Goal: Information Seeking & Learning: Learn about a topic

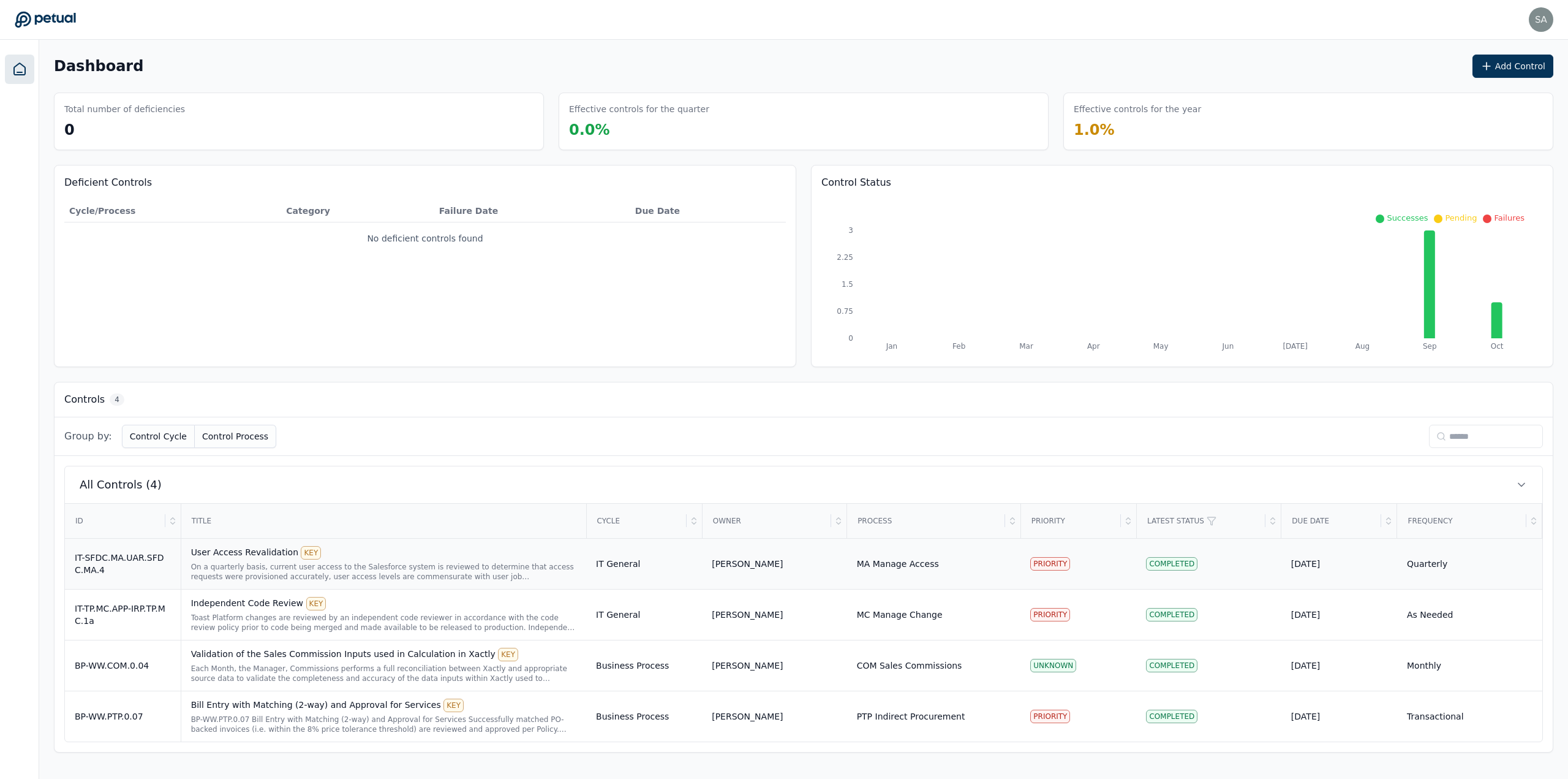
click at [224, 566] on div "On a quarterly basis, current user access to the Salesforce system is reviewed …" at bounding box center [383, 571] width 385 height 19
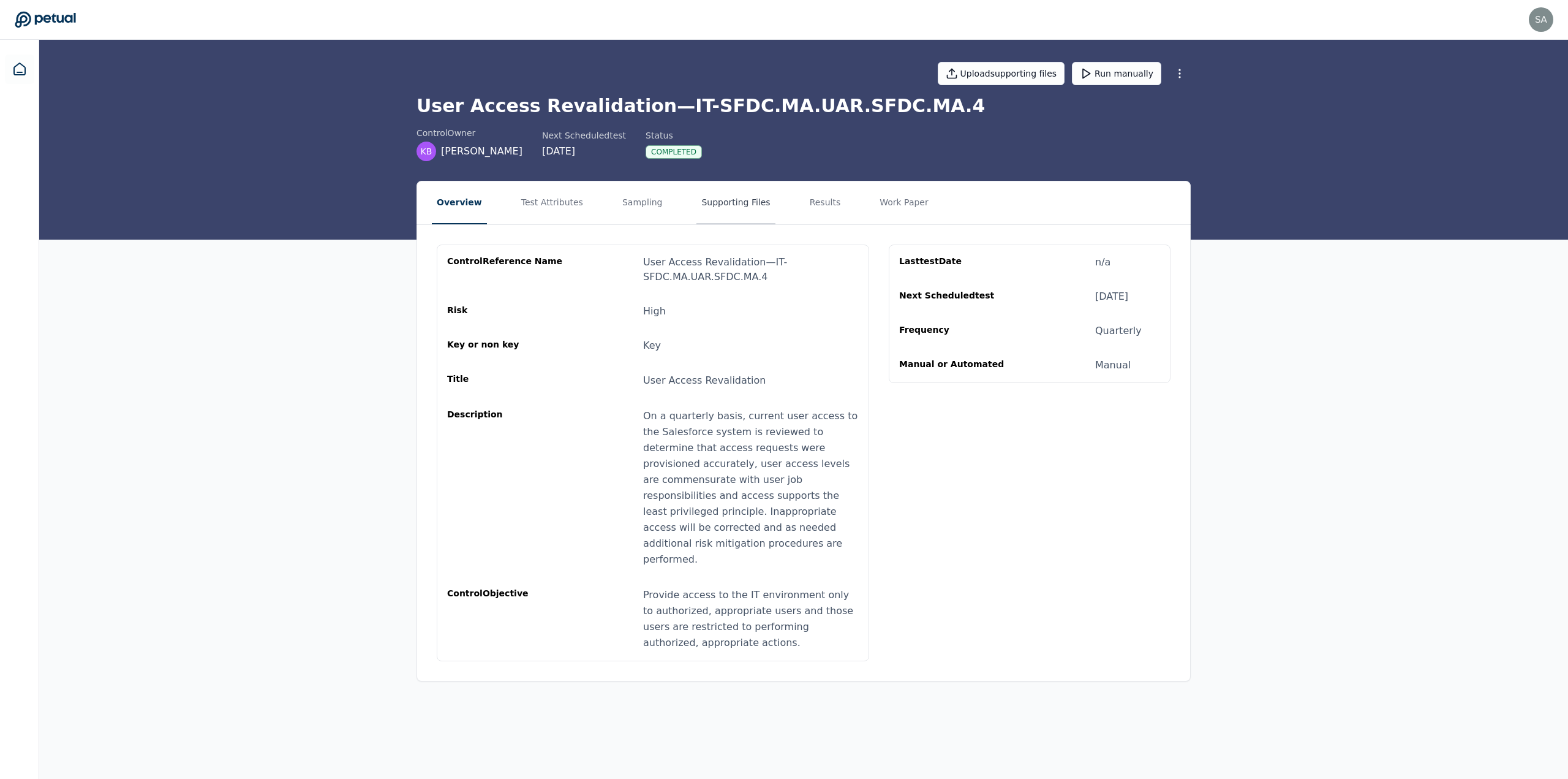
click at [733, 203] on button "Supporting Files" at bounding box center [735, 203] width 78 height 43
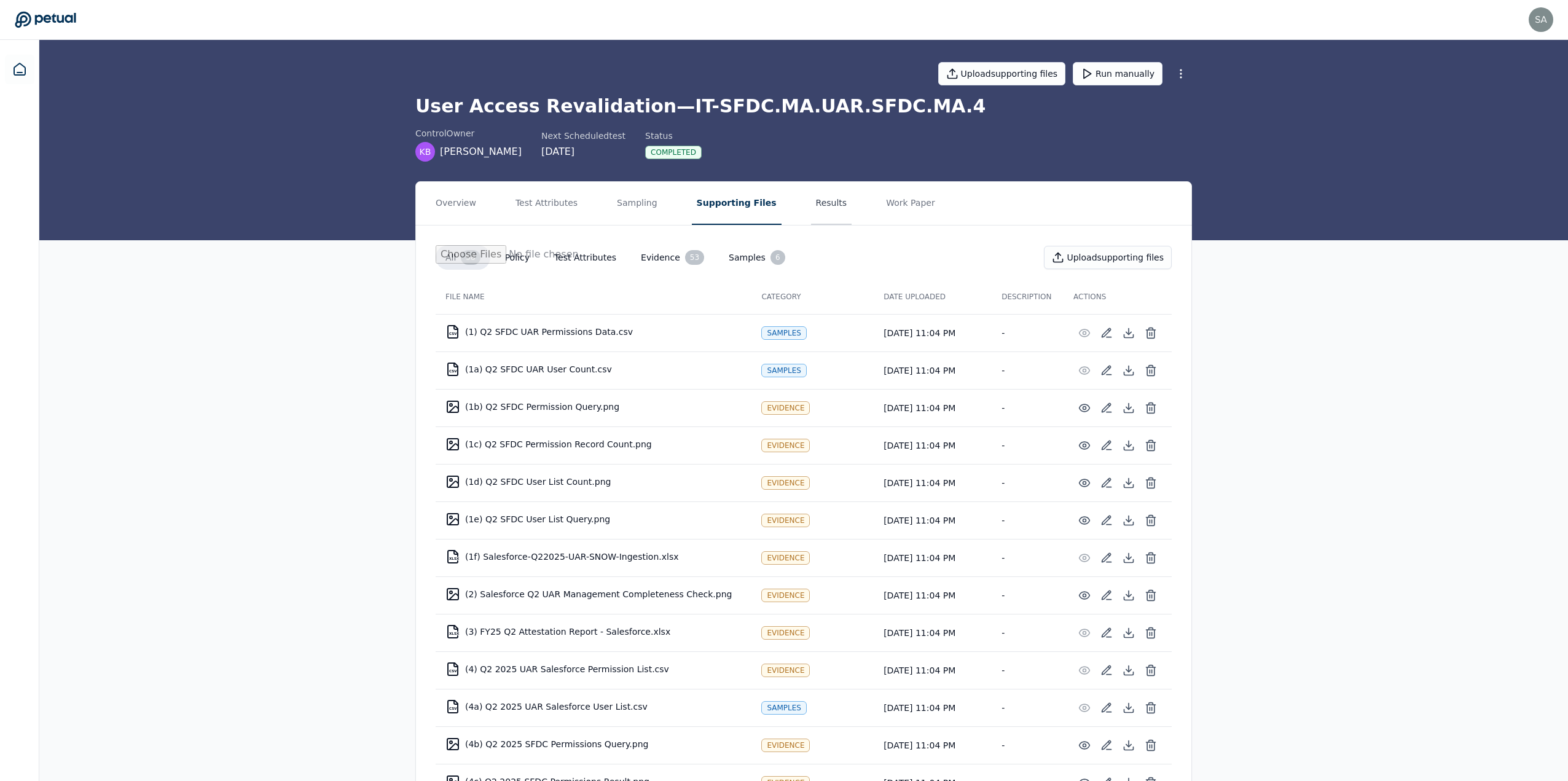
click at [817, 199] on button "Results" at bounding box center [831, 203] width 41 height 43
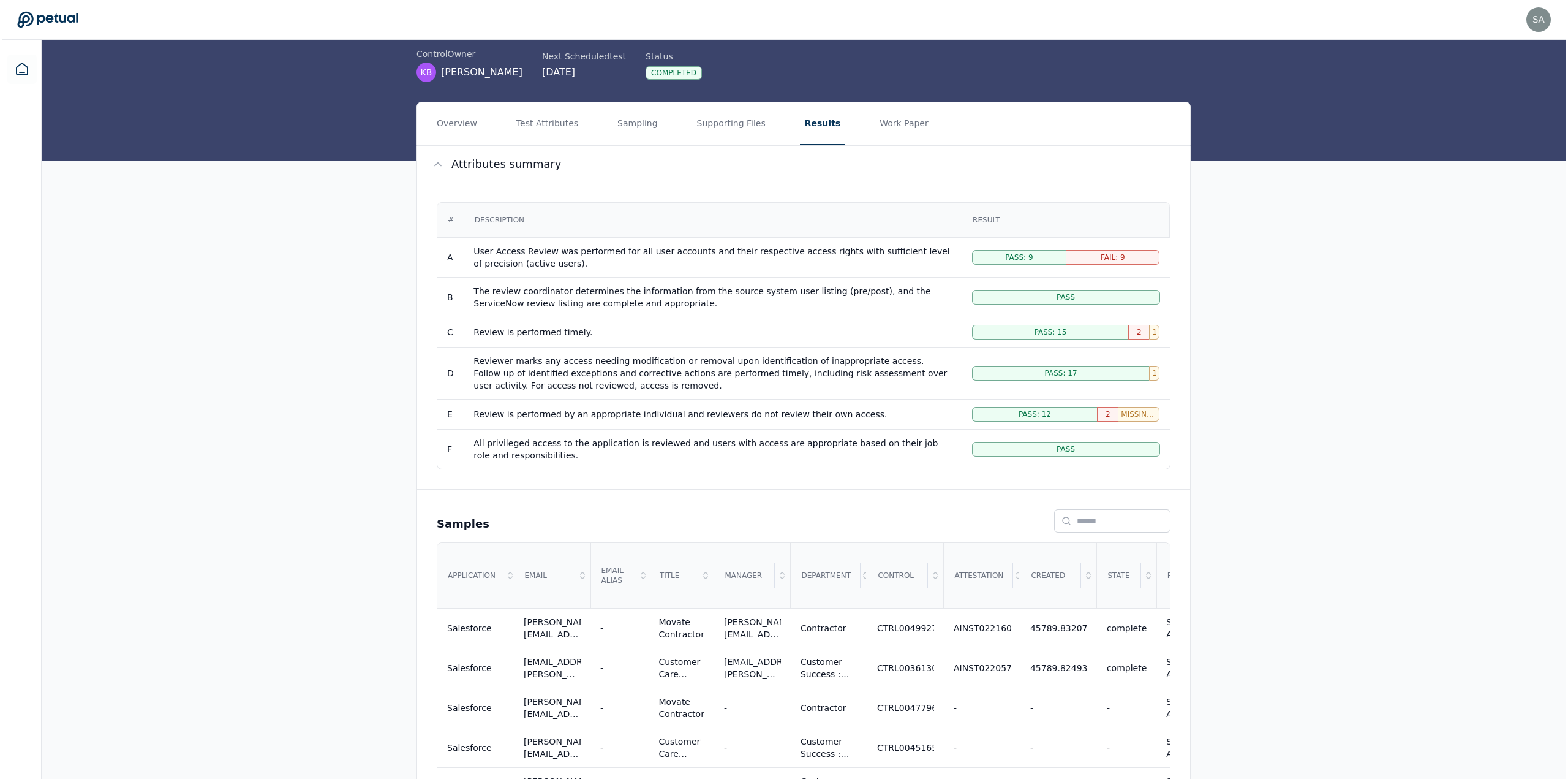
scroll to position [123, 0]
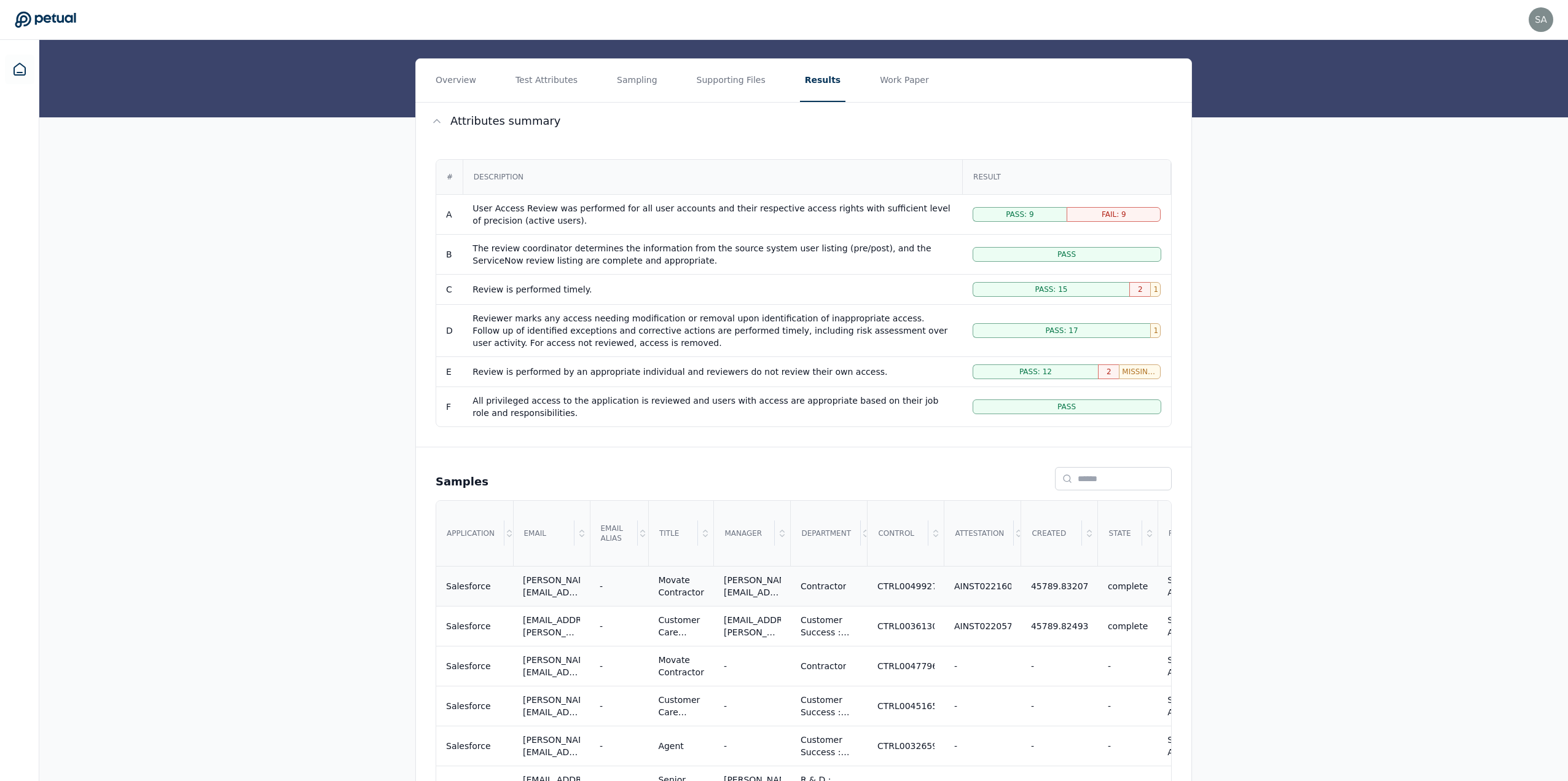
click at [1167, 588] on div "Support Agent - Tier 1" at bounding box center [1191, 587] width 49 height 25
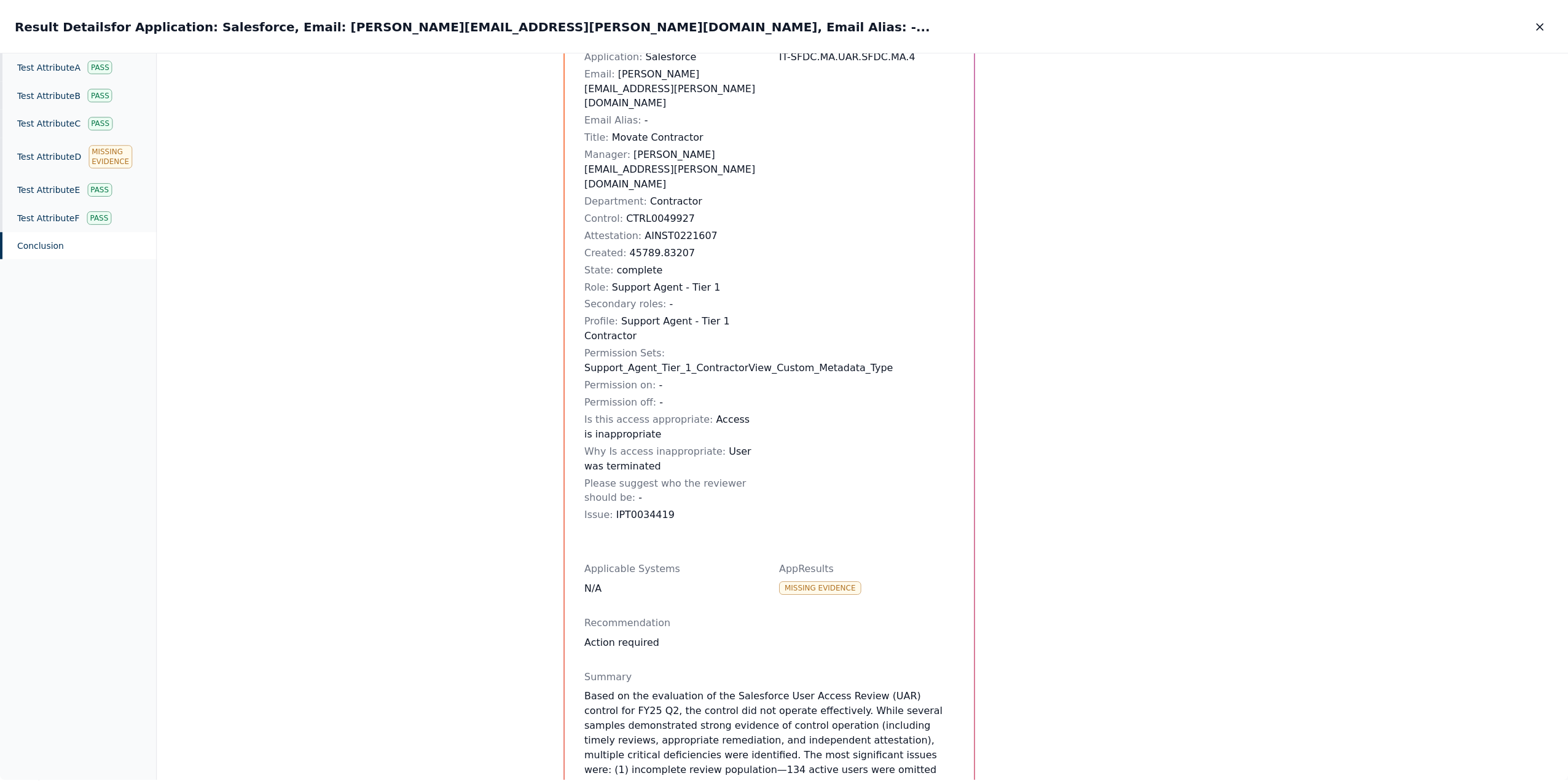
scroll to position [61, 0]
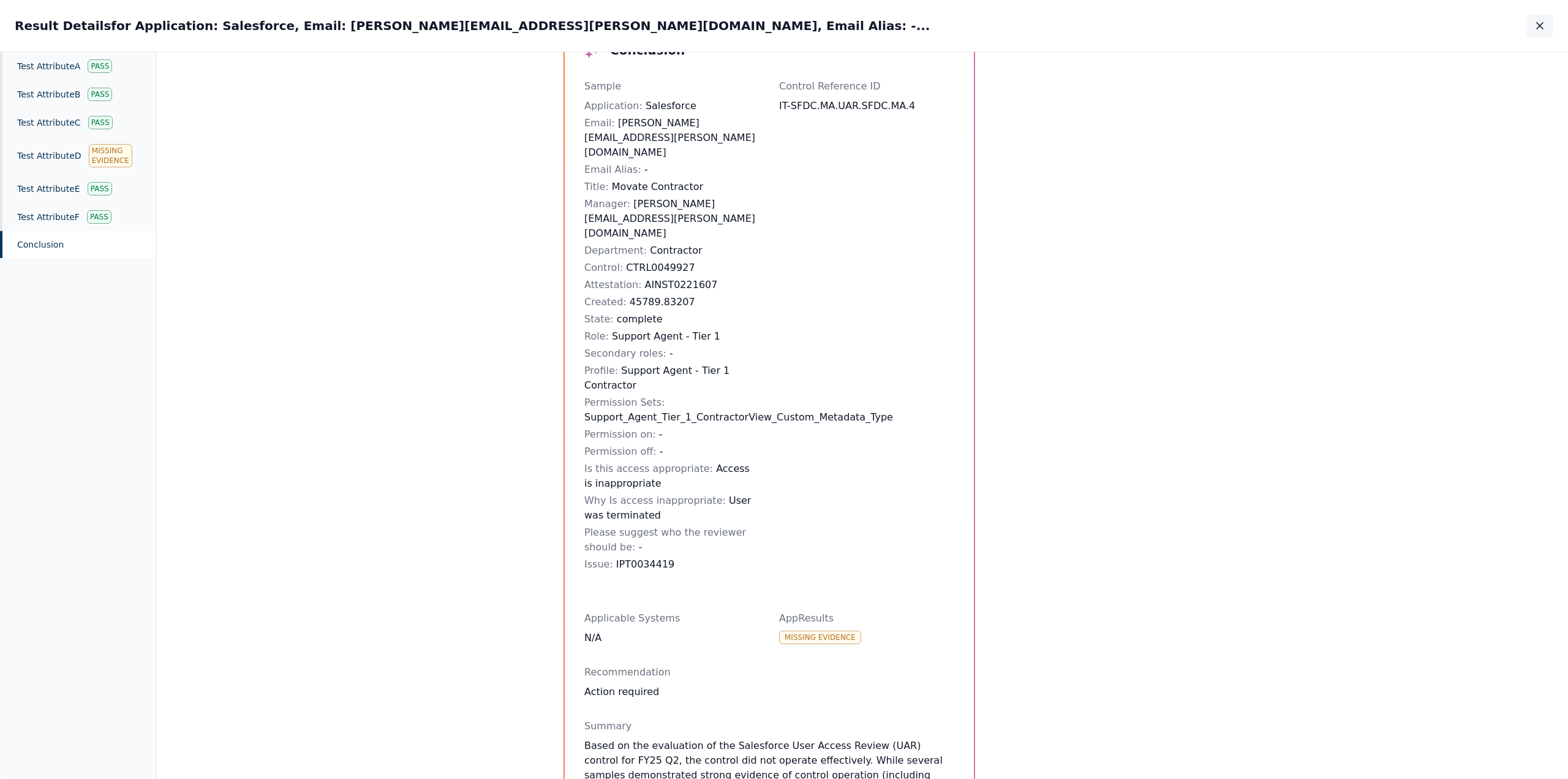
click at [1541, 25] on icon "button" at bounding box center [1539, 26] width 6 height 6
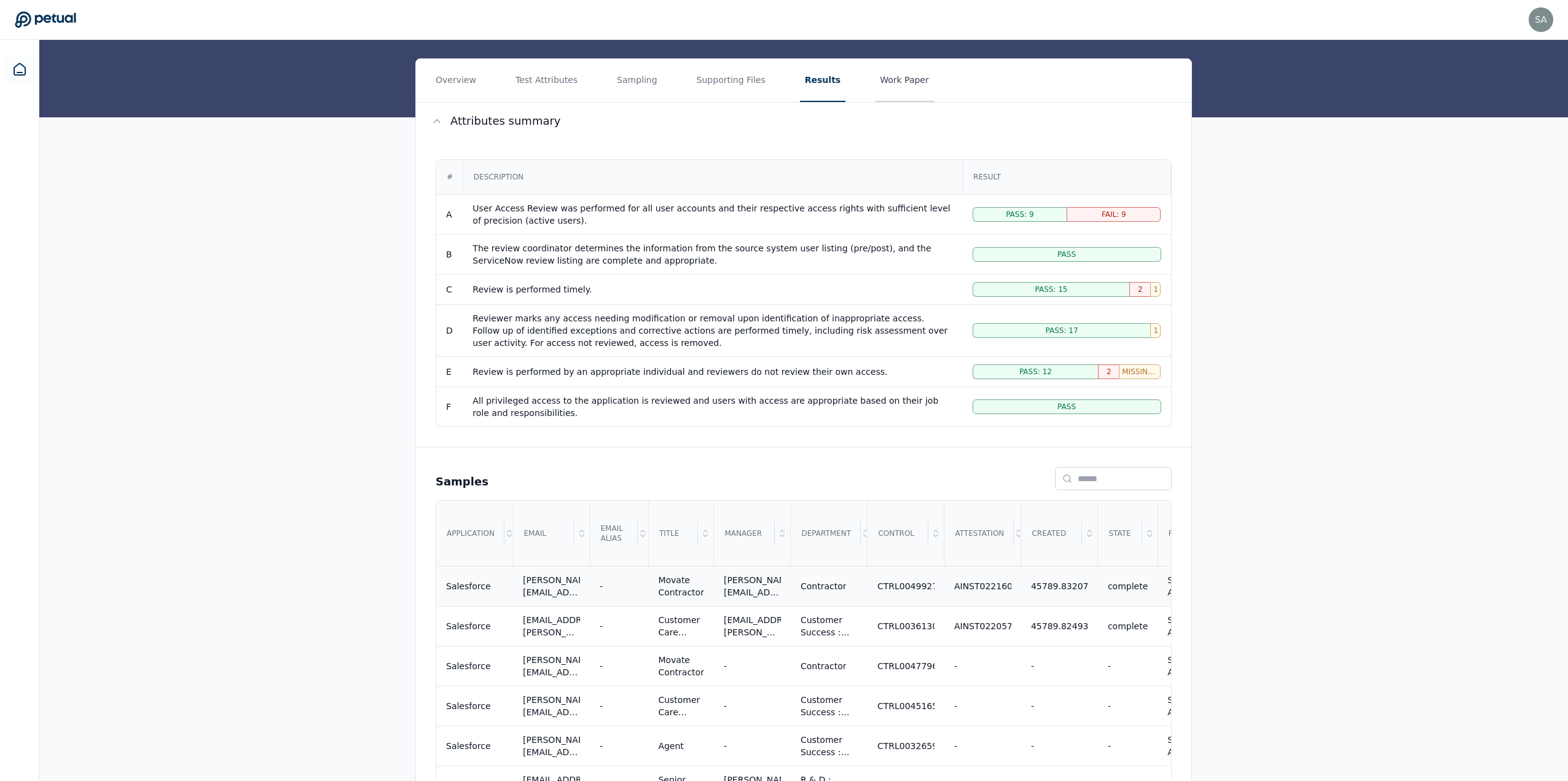
click at [879, 83] on button "Work Paper" at bounding box center [905, 80] width 59 height 43
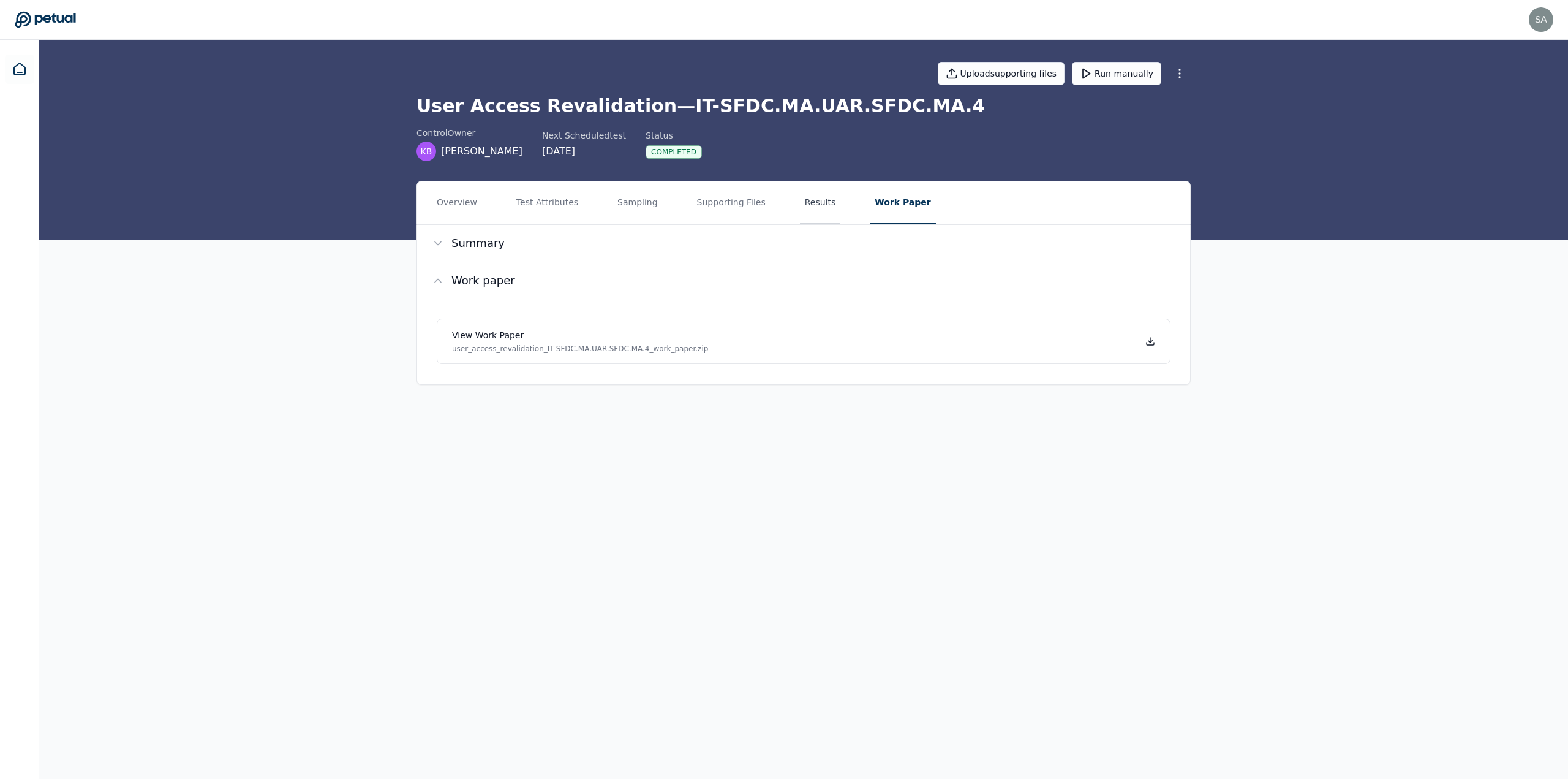
click at [800, 203] on button "Results" at bounding box center [820, 203] width 41 height 43
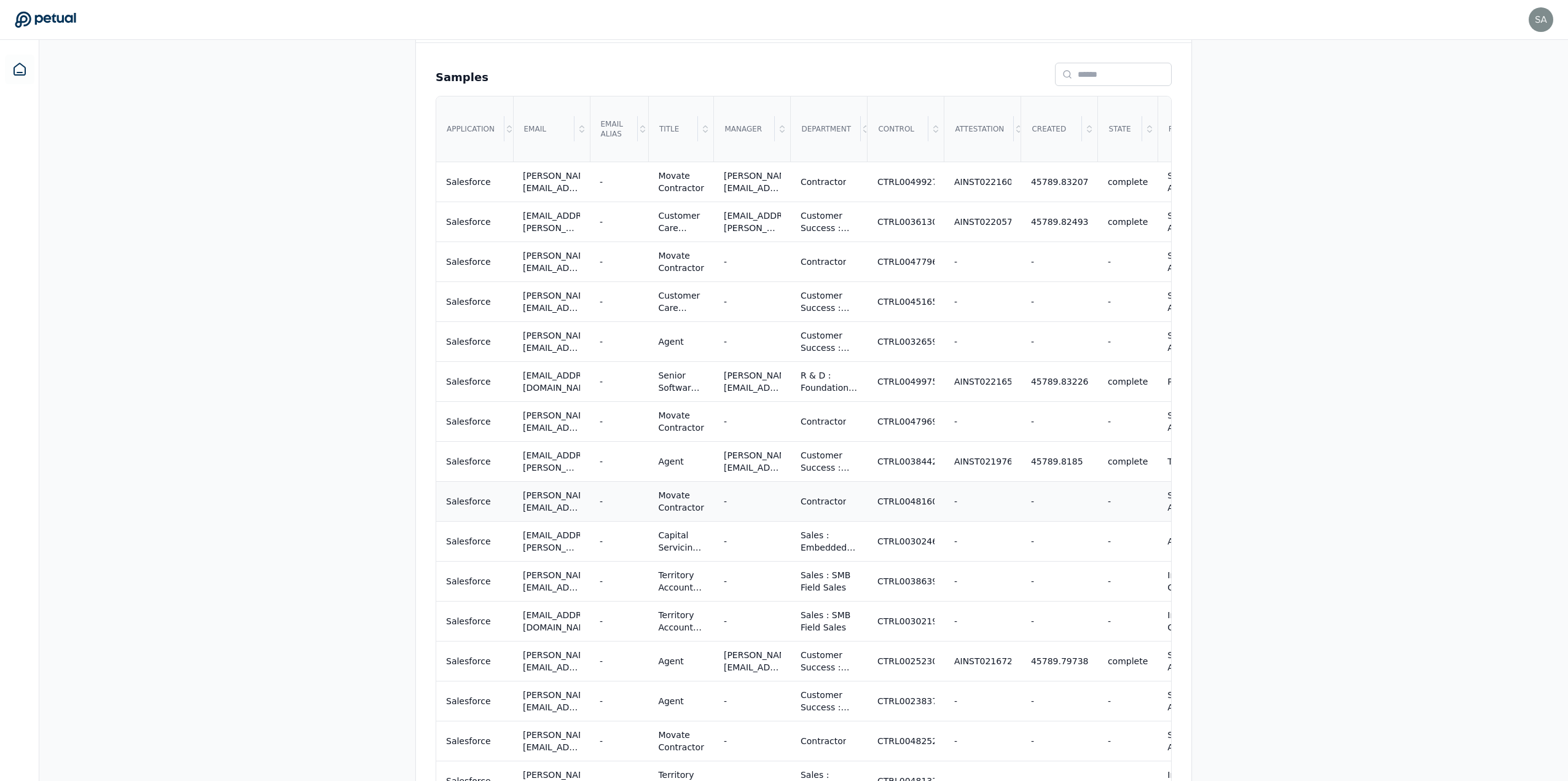
scroll to position [672, 0]
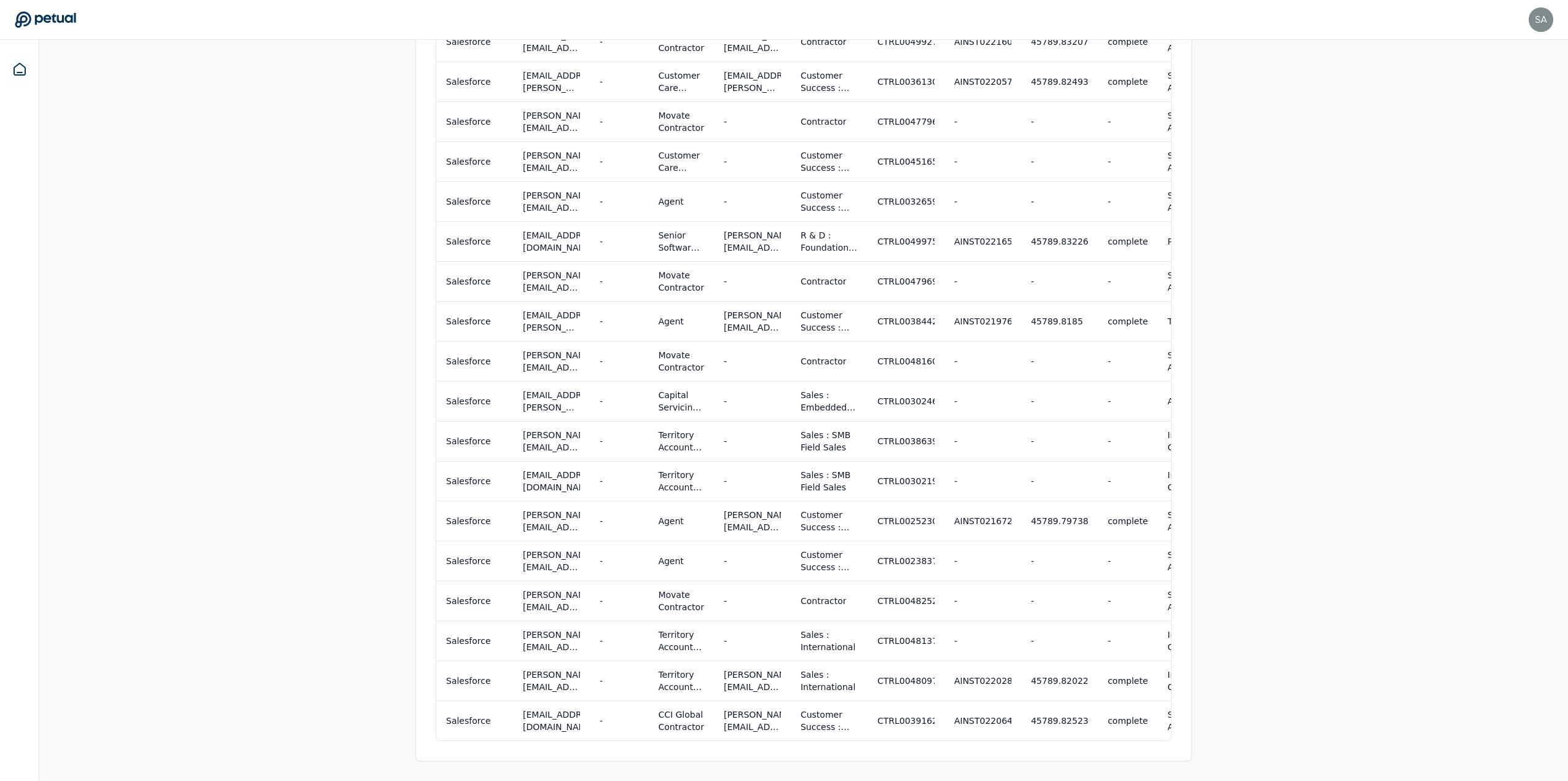
drag, startPoint x: 572, startPoint y: 760, endPoint x: 661, endPoint y: 761, distance: 89.0
click at [661, 761] on div "Attributes summary # Description Result A User Access Review was performed for …" at bounding box center [804, 159] width 777 height 1203
drag, startPoint x: 668, startPoint y: 759, endPoint x: 763, endPoint y: 763, distance: 95.1
click at [763, 763] on div "Overview Test Attributes Sampling Supporting Files Results Work Paper Attribute…" at bounding box center [804, 147] width 787 height 1266
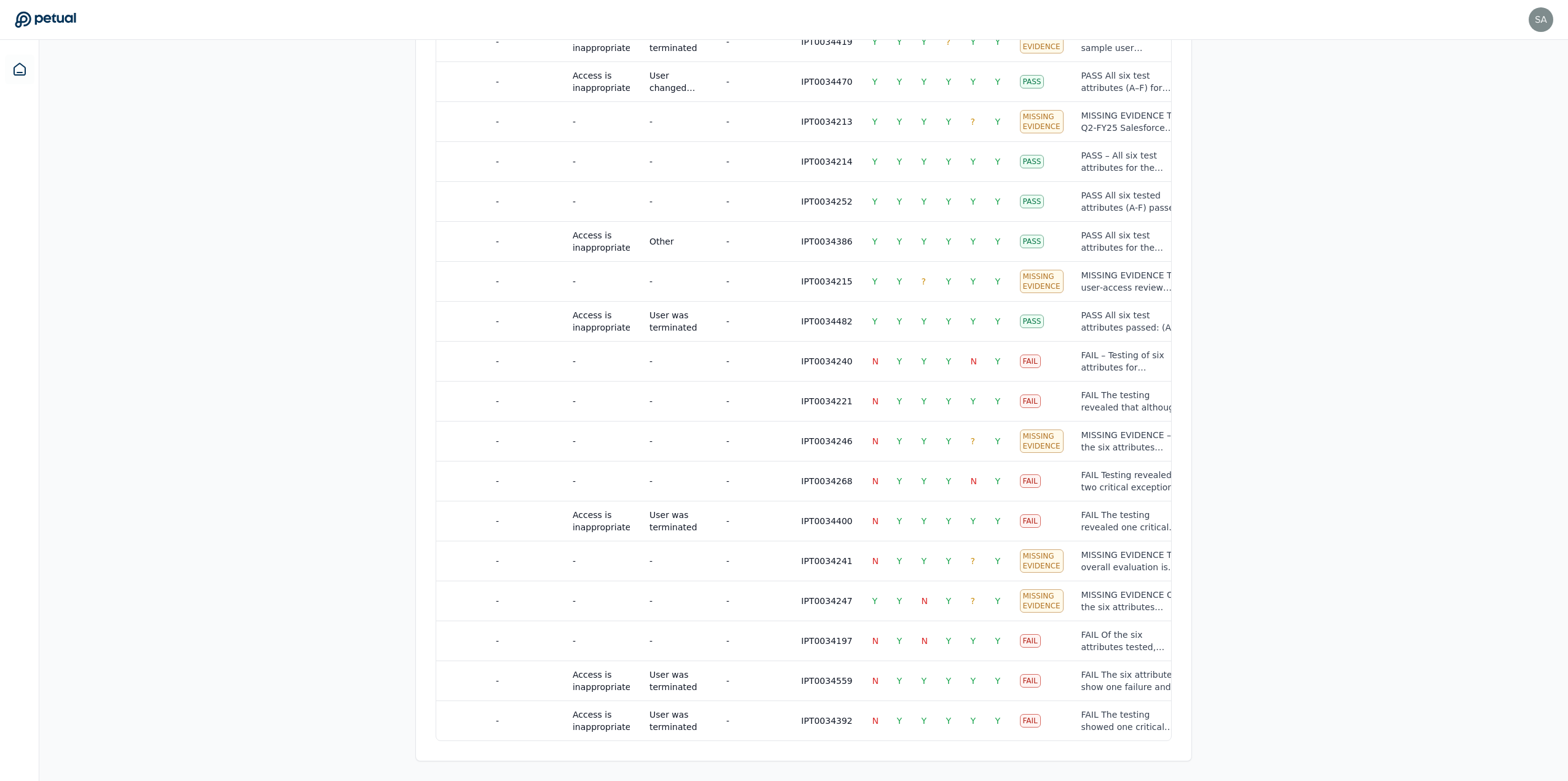
drag, startPoint x: 857, startPoint y: 742, endPoint x: 781, endPoint y: 746, distance: 76.1
click at [781, 746] on div "Samples Application Email Email Alias Title Manager Department Control Attestat…" at bounding box center [804, 331] width 776 height 857
drag, startPoint x: 793, startPoint y: 761, endPoint x: 738, endPoint y: 763, distance: 55.0
click at [738, 763] on div "Overview Test Attributes Sampling Supporting Files Results Work Paper Attribute…" at bounding box center [804, 147] width 787 height 1266
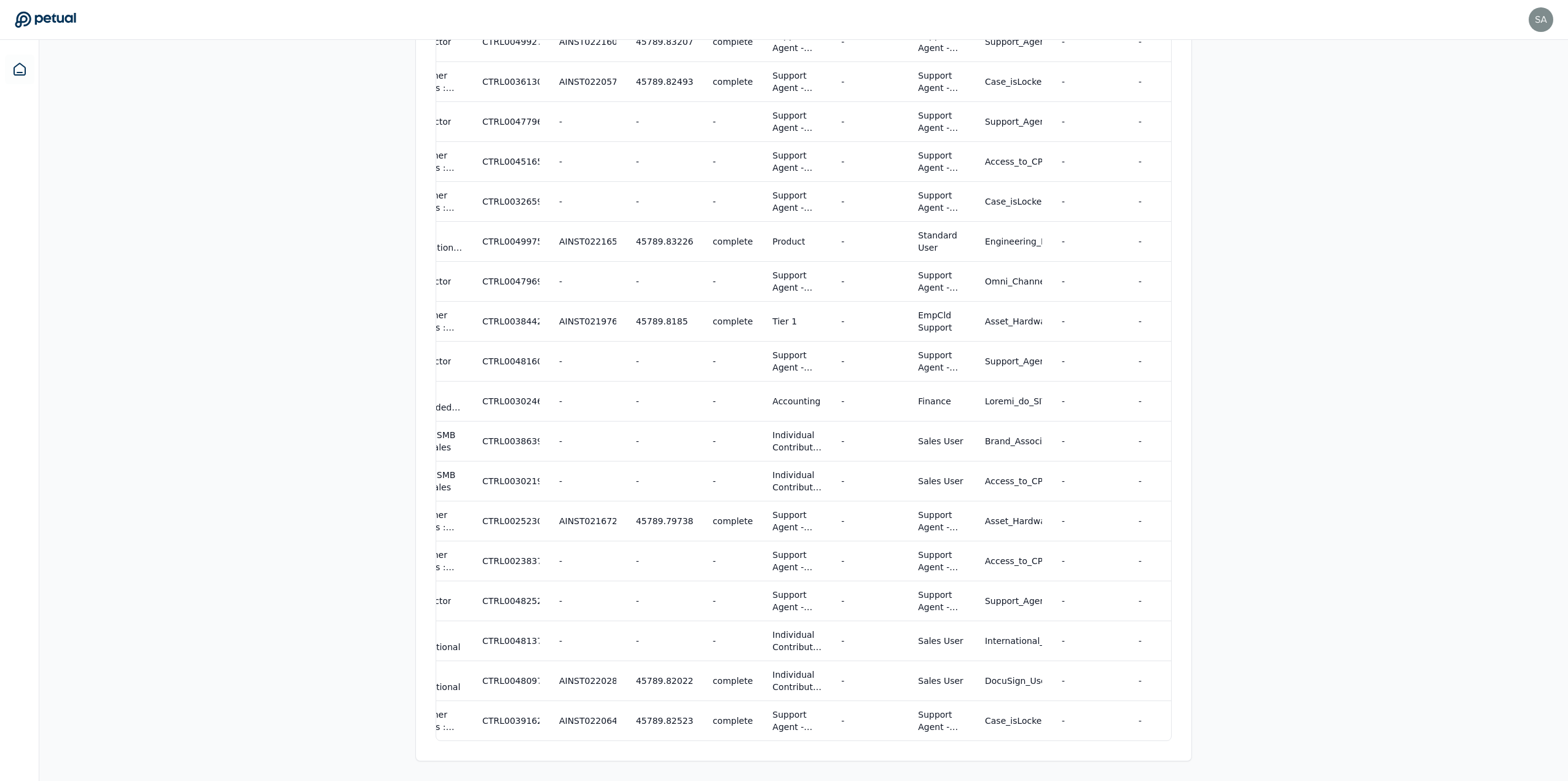
drag, startPoint x: 669, startPoint y: 741, endPoint x: 598, endPoint y: 737, distance: 71.1
click at [598, 737] on div "Application Email Email [PERSON_NAME] Title Manager Department Control Attestat…" at bounding box center [804, 348] width 736 height 785
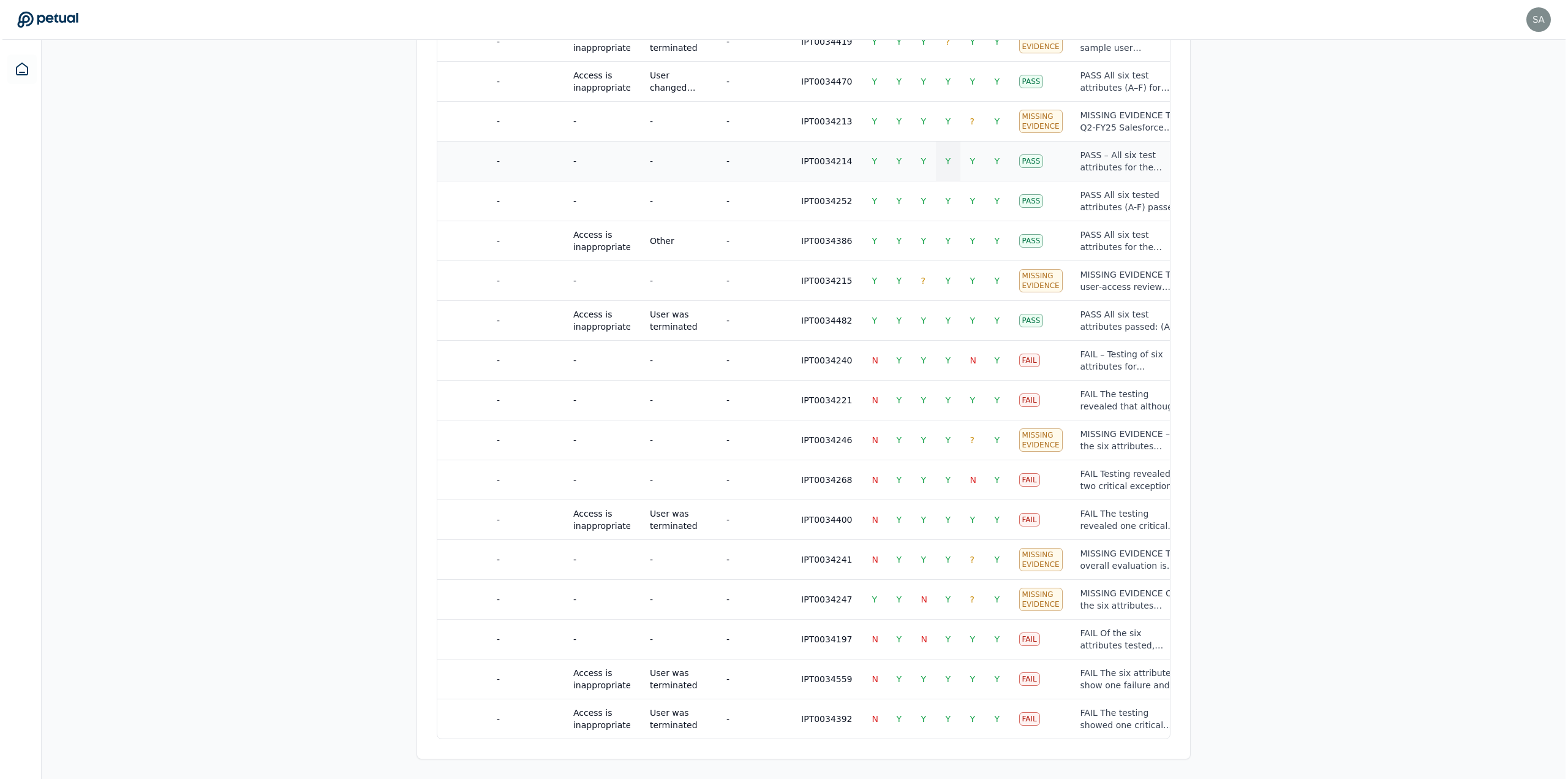
scroll to position [670, 0]
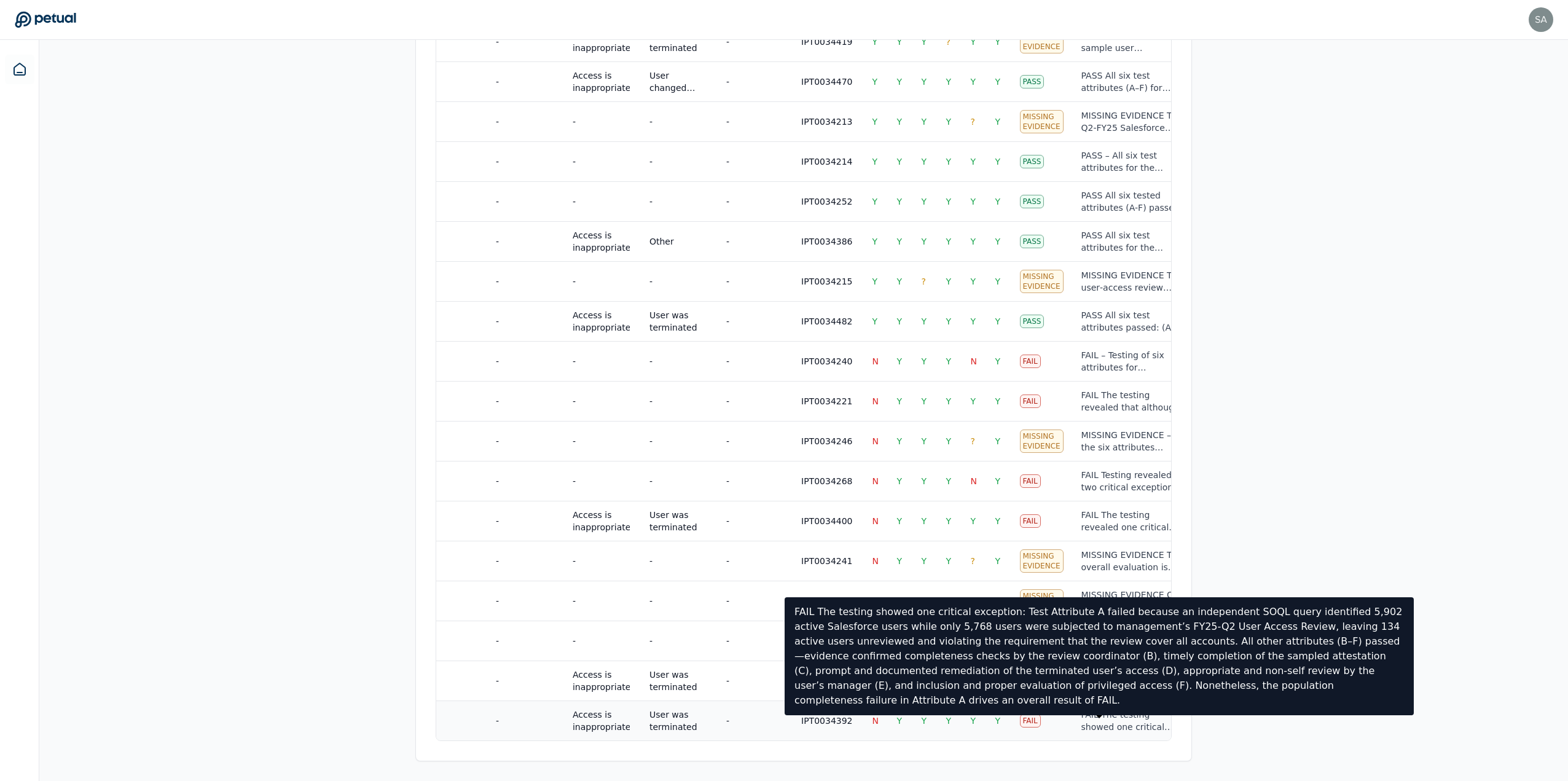
click at [1094, 709] on div "FAIL The testing showed one critical exception: Test Attribute A failed because…" at bounding box center [1133, 721] width 103 height 25
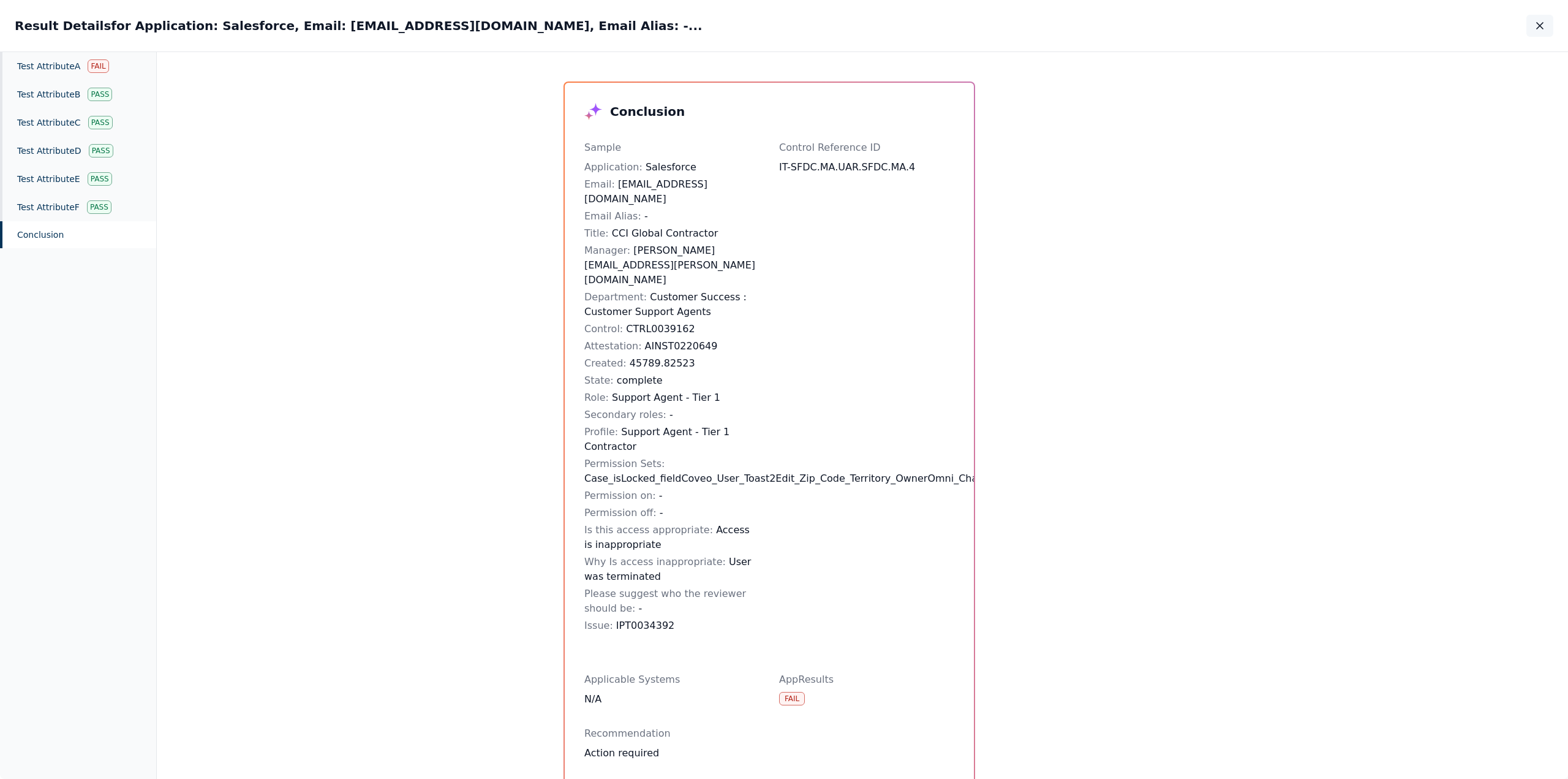
click at [1538, 28] on icon "button" at bounding box center [1539, 26] width 6 height 6
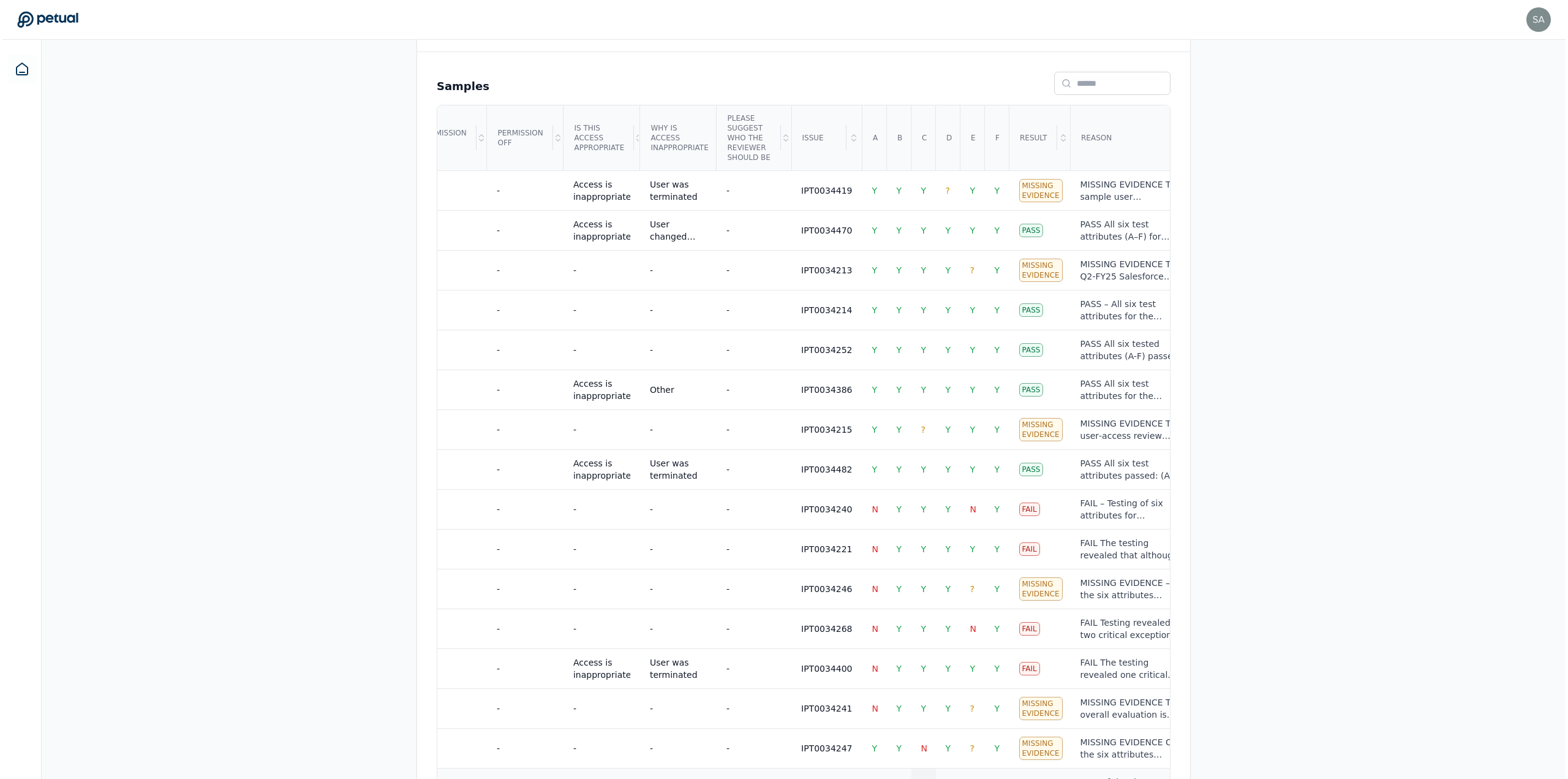
scroll to position [486, 0]
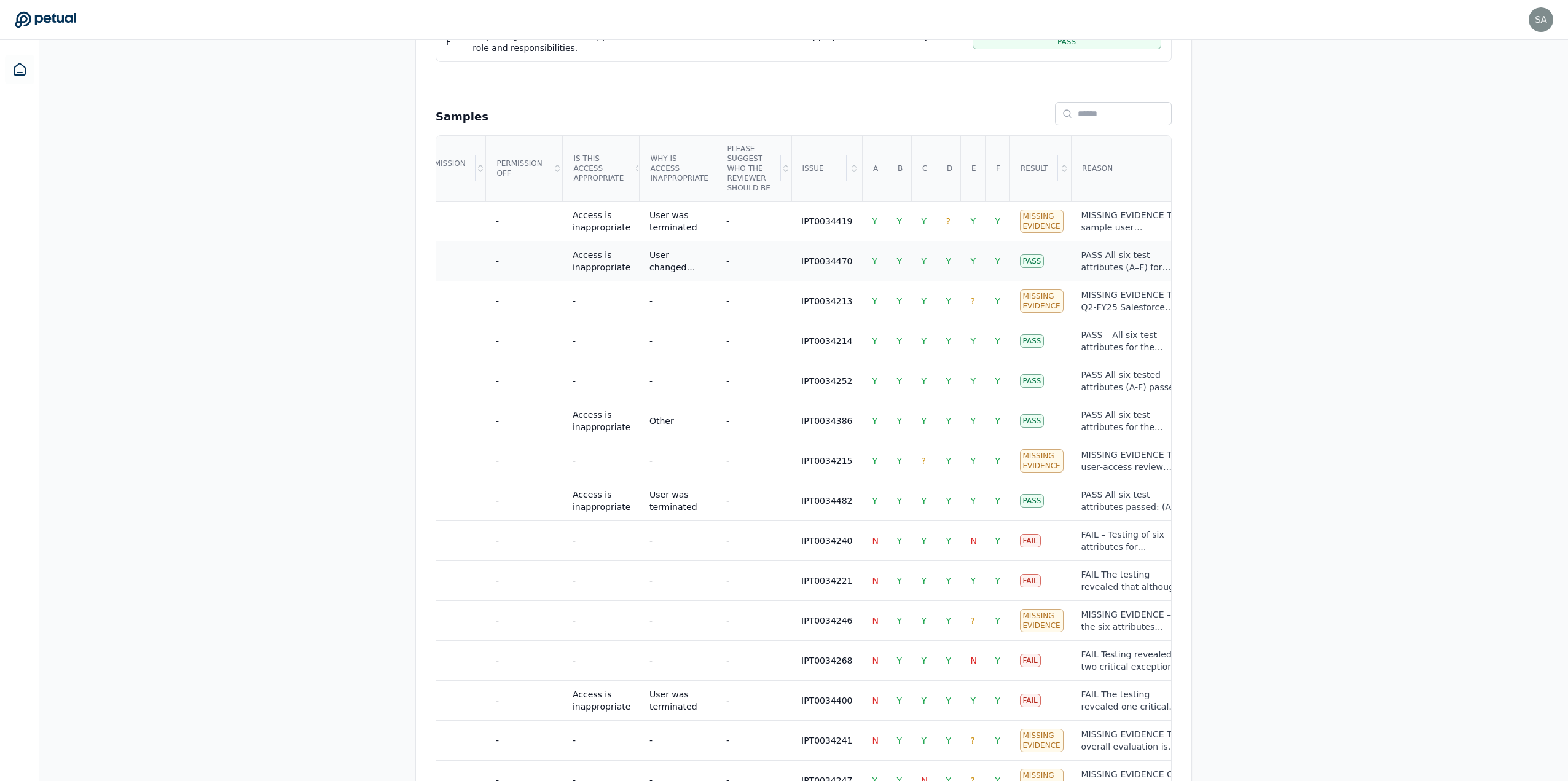
click at [1082, 255] on div "PASS All six test attributes (A–F) for sample user [EMAIL_ADDRESS][PERSON_NAME]…" at bounding box center [1133, 261] width 103 height 25
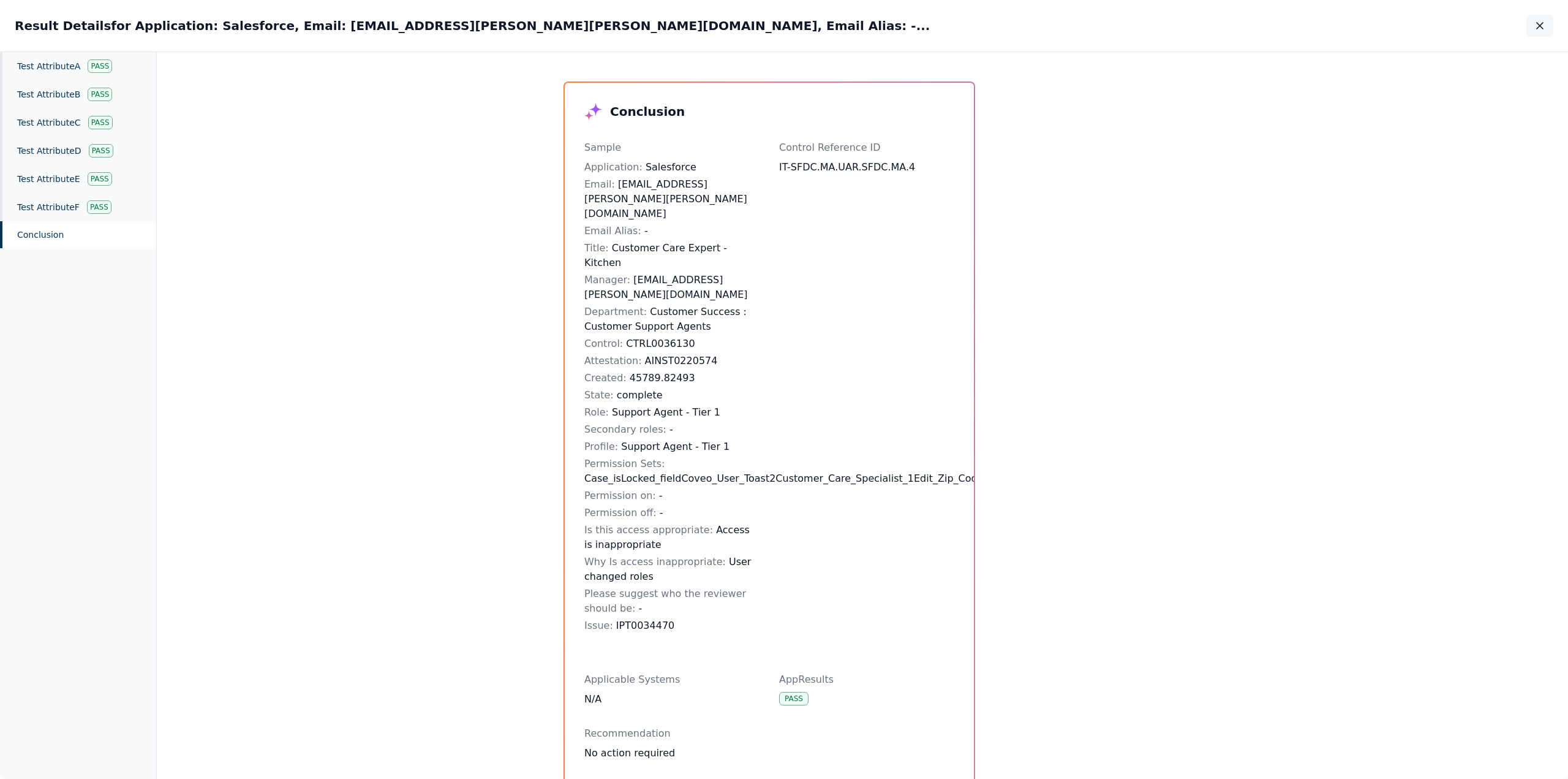
click at [1542, 28] on icon "button" at bounding box center [1539, 26] width 6 height 6
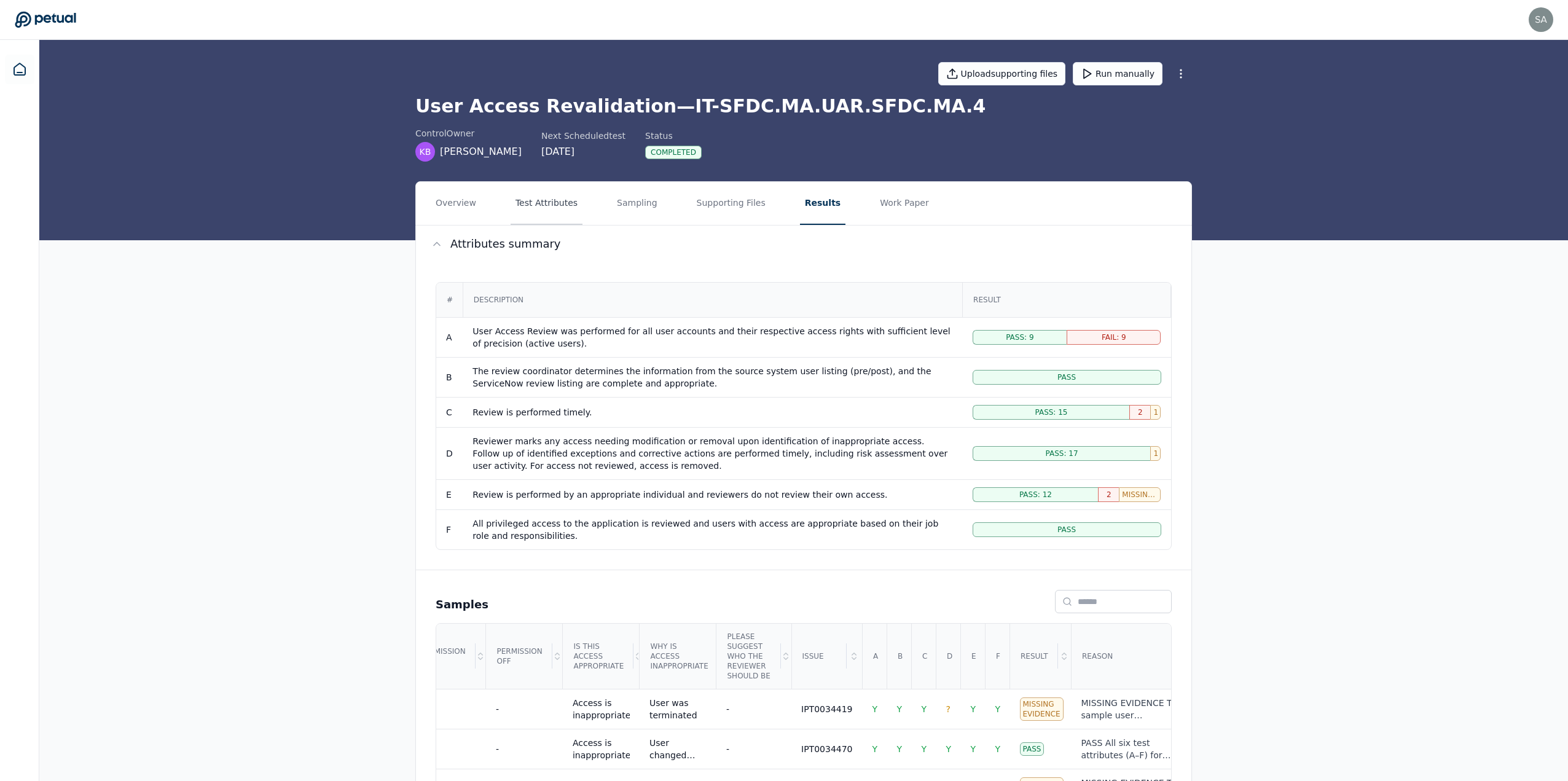
click at [551, 202] on button "Test Attributes" at bounding box center [546, 203] width 72 height 43
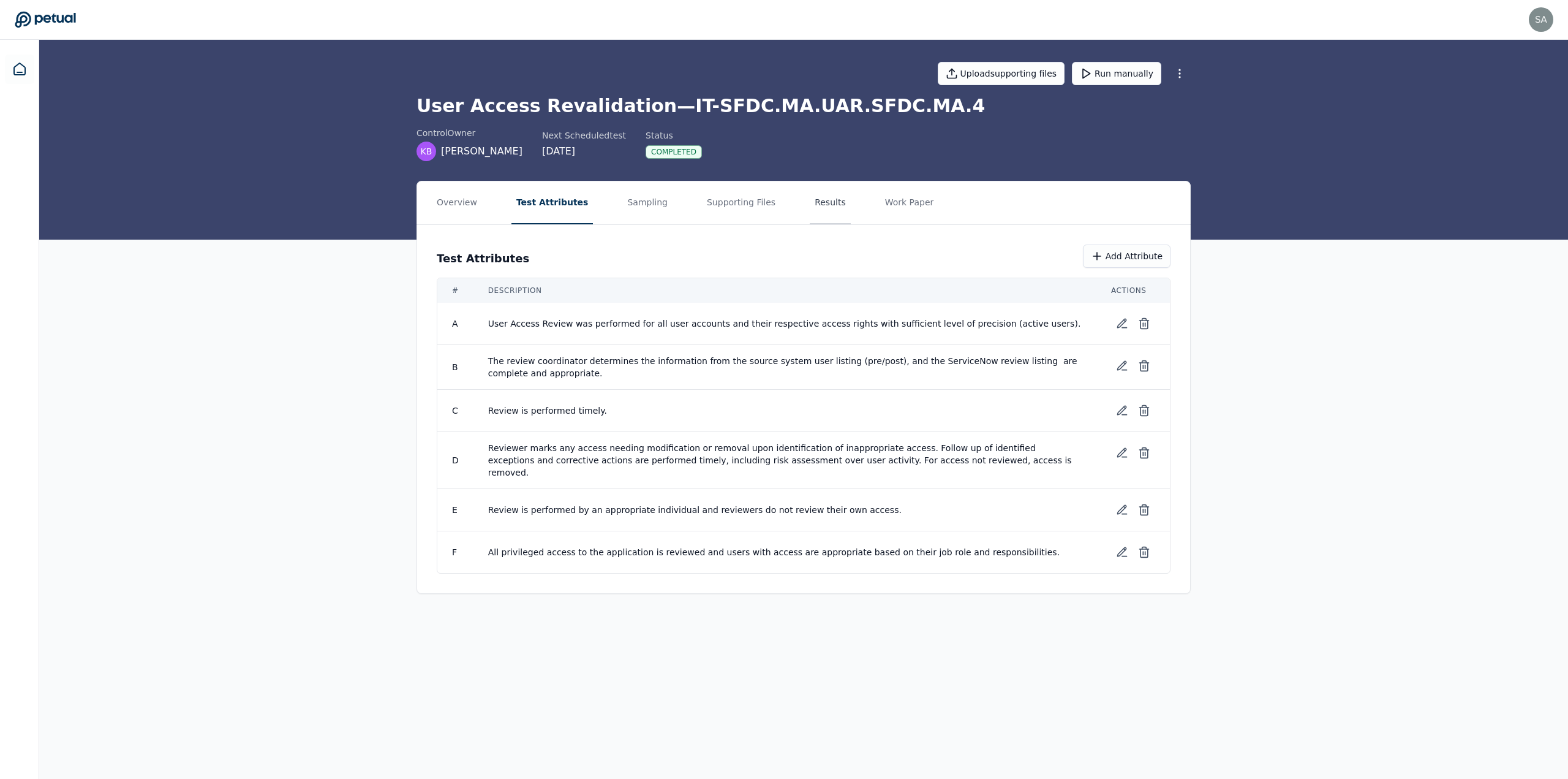
click at [810, 206] on button "Results" at bounding box center [830, 203] width 41 height 43
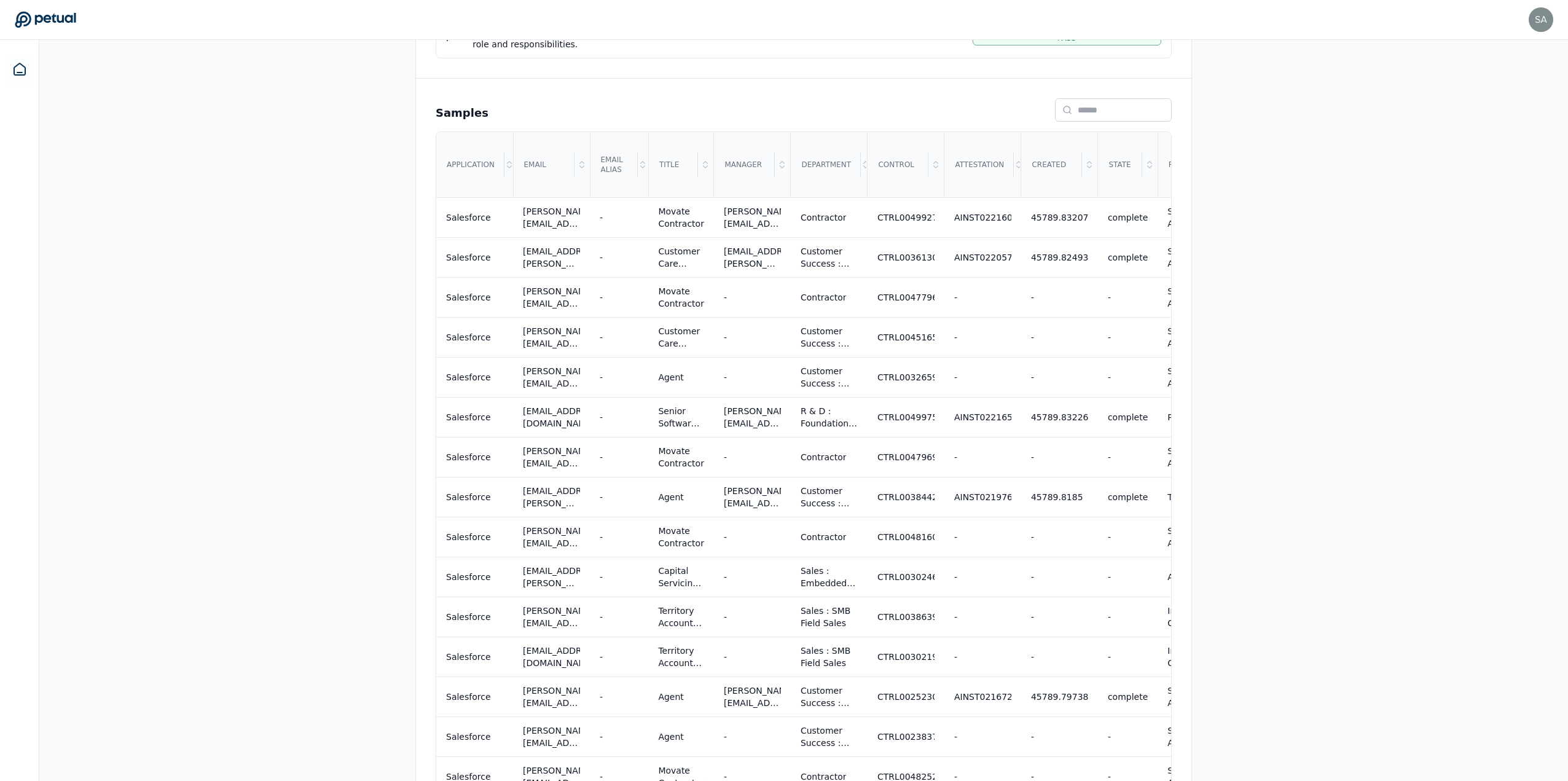
scroll to position [672, 0]
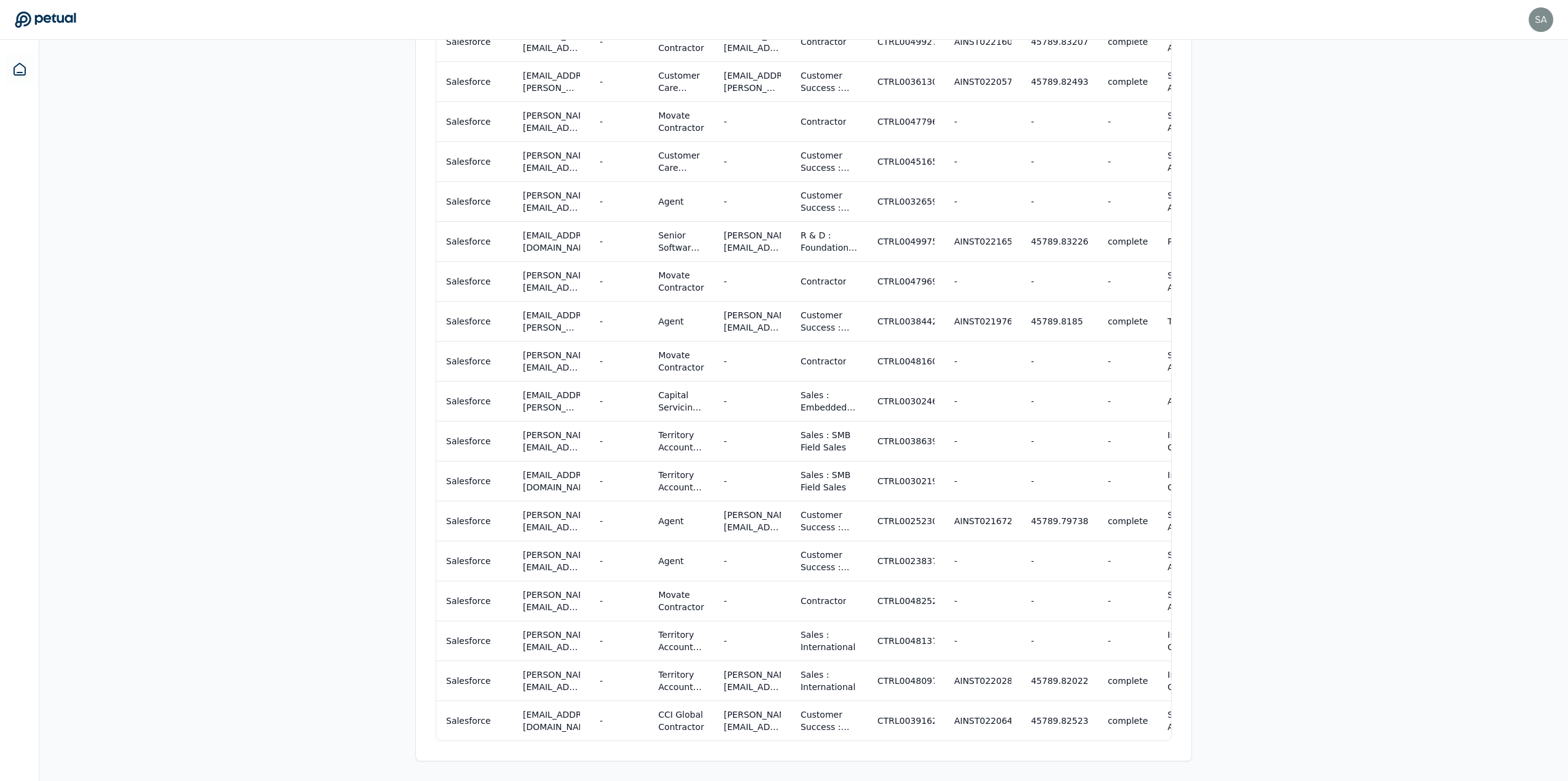
drag, startPoint x: 861, startPoint y: 741, endPoint x: 966, endPoint y: 744, distance: 105.0
click at [966, 744] on div "Samples Application Email Email Alias Title Manager Department Control Attestat…" at bounding box center [804, 331] width 776 height 857
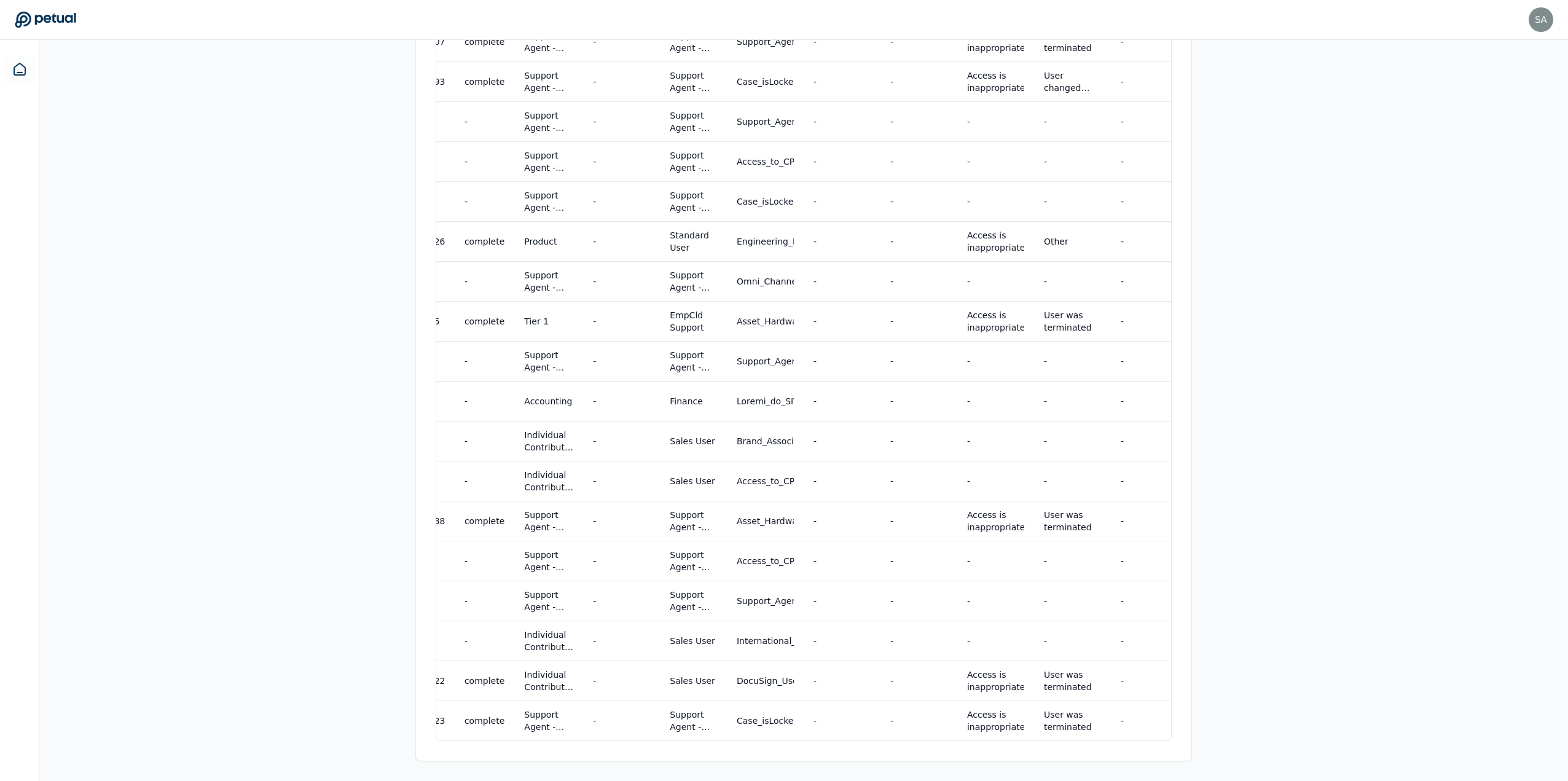
drag, startPoint x: 1083, startPoint y: 741, endPoint x: 1135, endPoint y: 741, distance: 52.0
click at [1135, 741] on div "Samples Application Email Email Alias Title Manager Department Control Attestat…" at bounding box center [804, 331] width 776 height 857
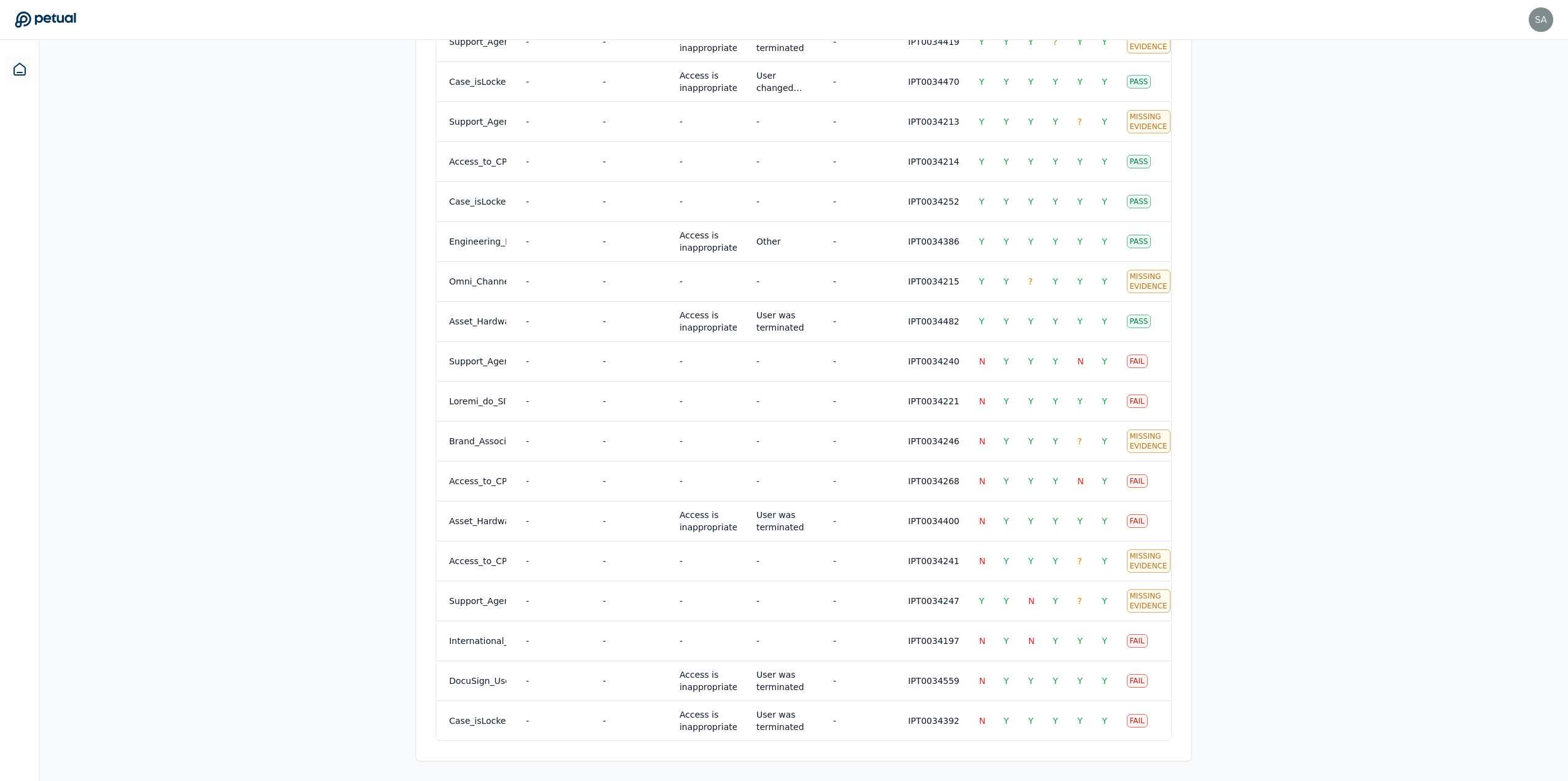
scroll to position [0, 1038]
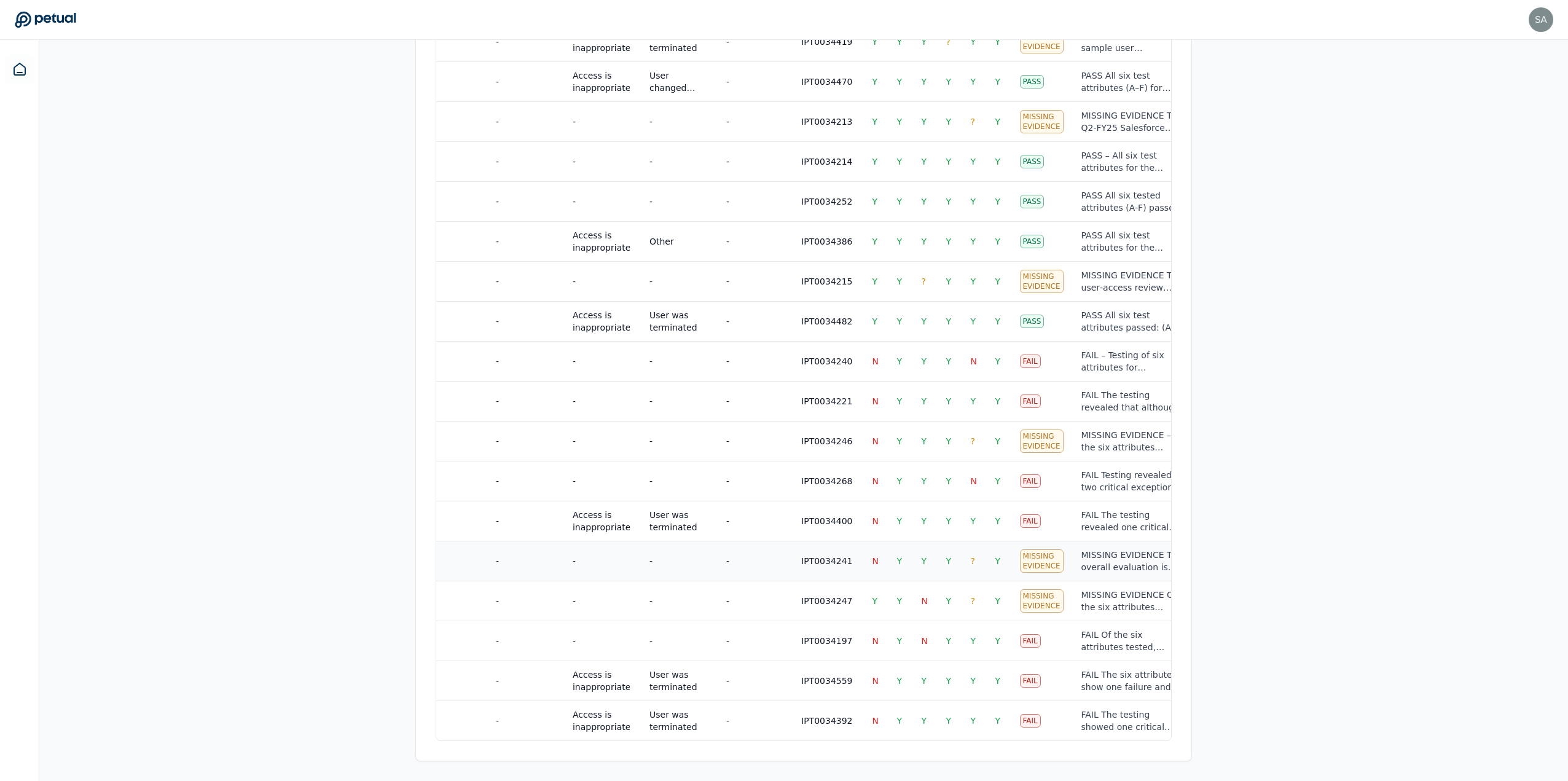
click at [1082, 562] on div "MISSING EVIDENCE The overall evaluation is MISSING EVIDENCE because, although a…" at bounding box center [1133, 561] width 103 height 25
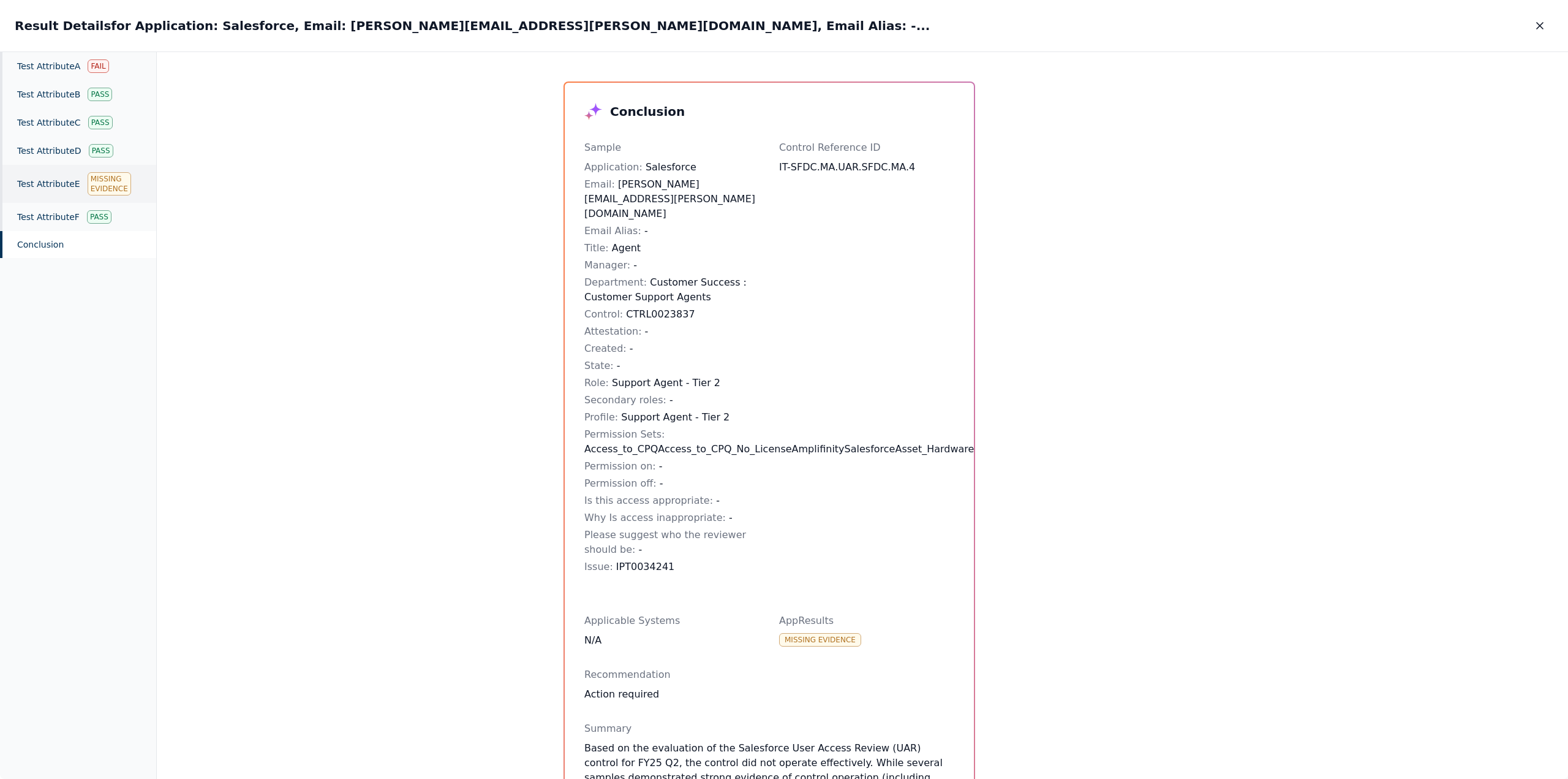
click at [54, 182] on div "Test Attribute E Missing Evidence" at bounding box center [78, 183] width 156 height 38
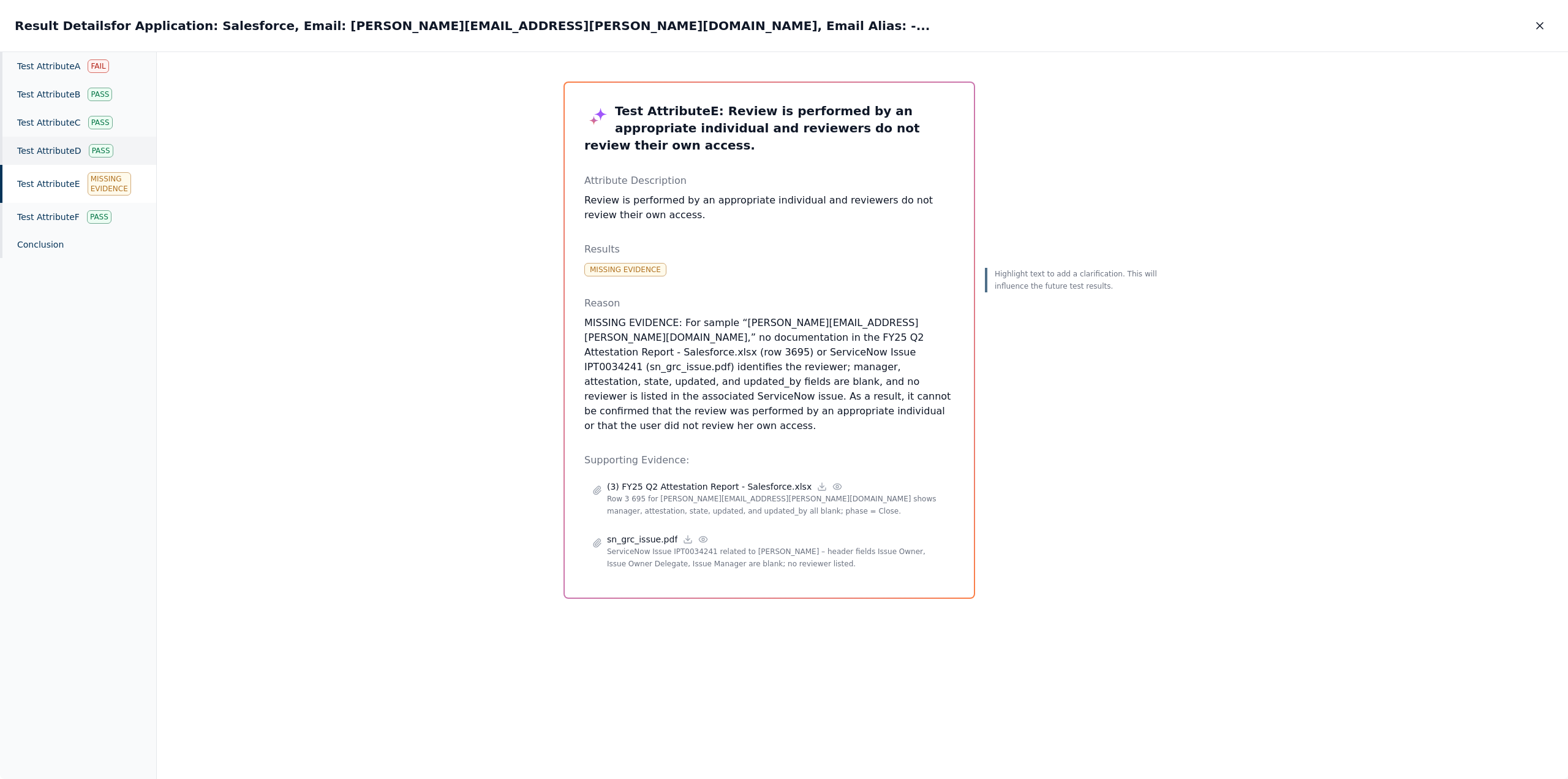
click at [51, 151] on div "Test Attribute D Pass" at bounding box center [78, 151] width 156 height 28
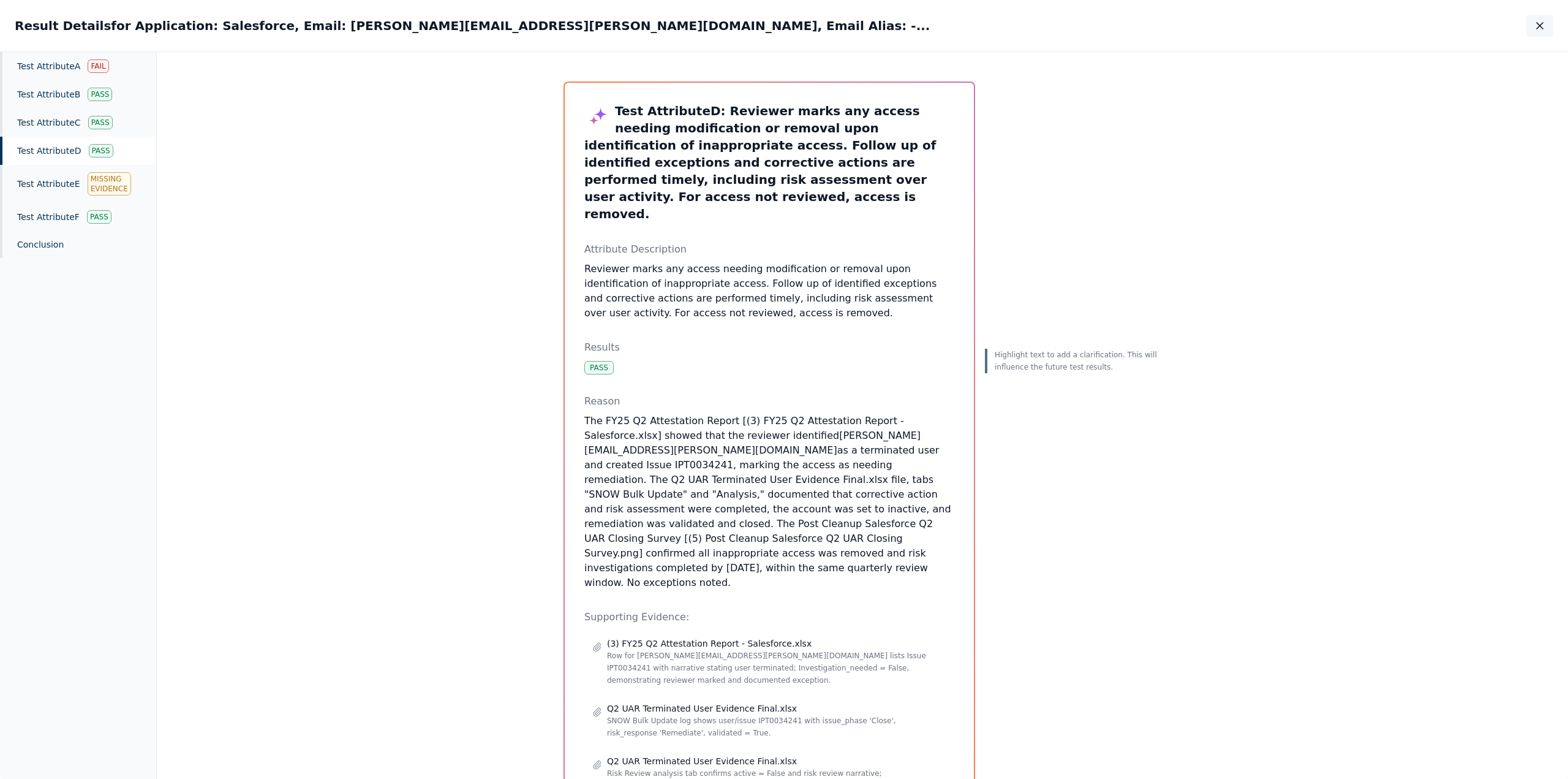
click at [1537, 29] on icon "button" at bounding box center [1539, 26] width 6 height 6
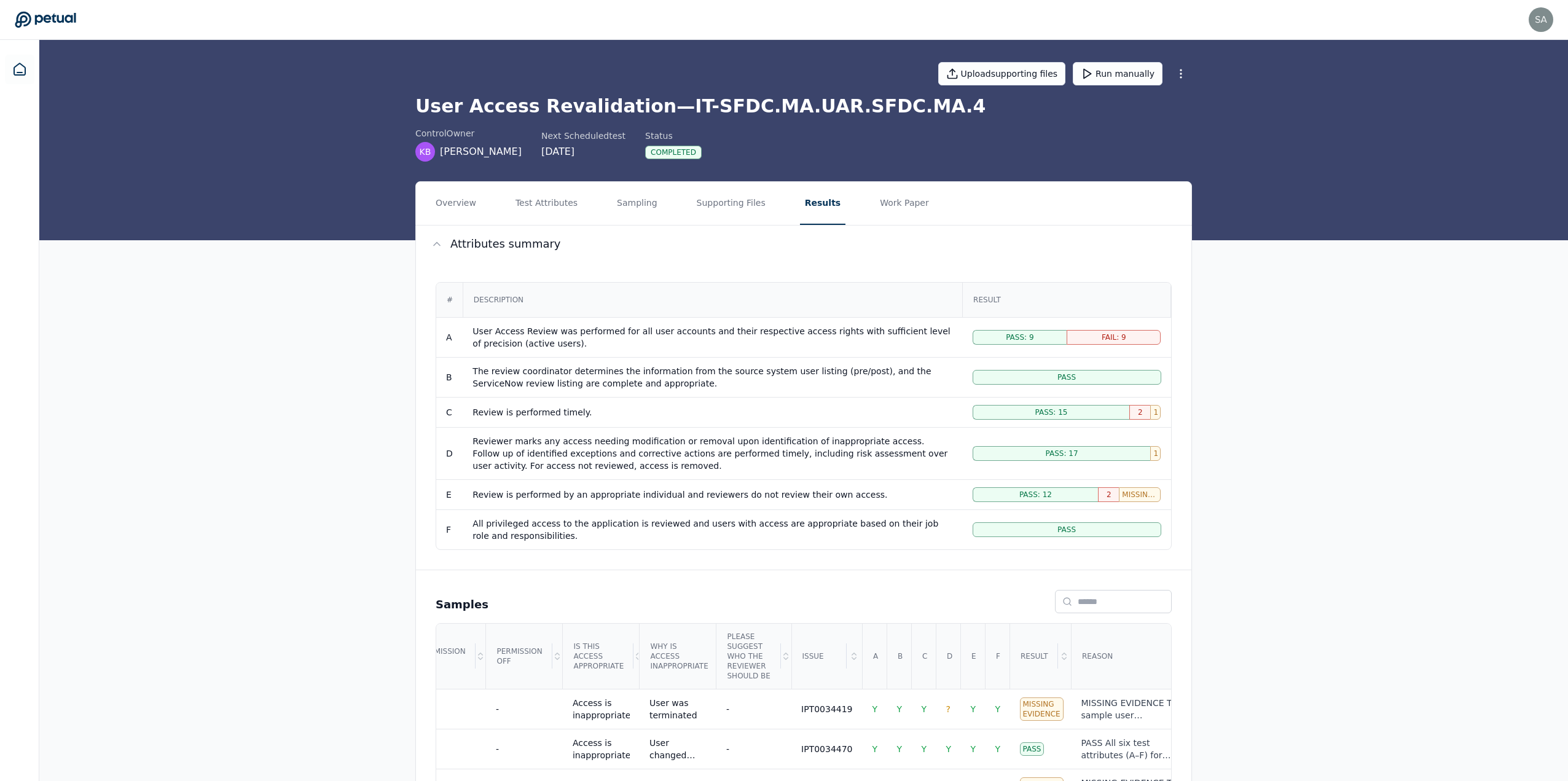
scroll to position [672, 0]
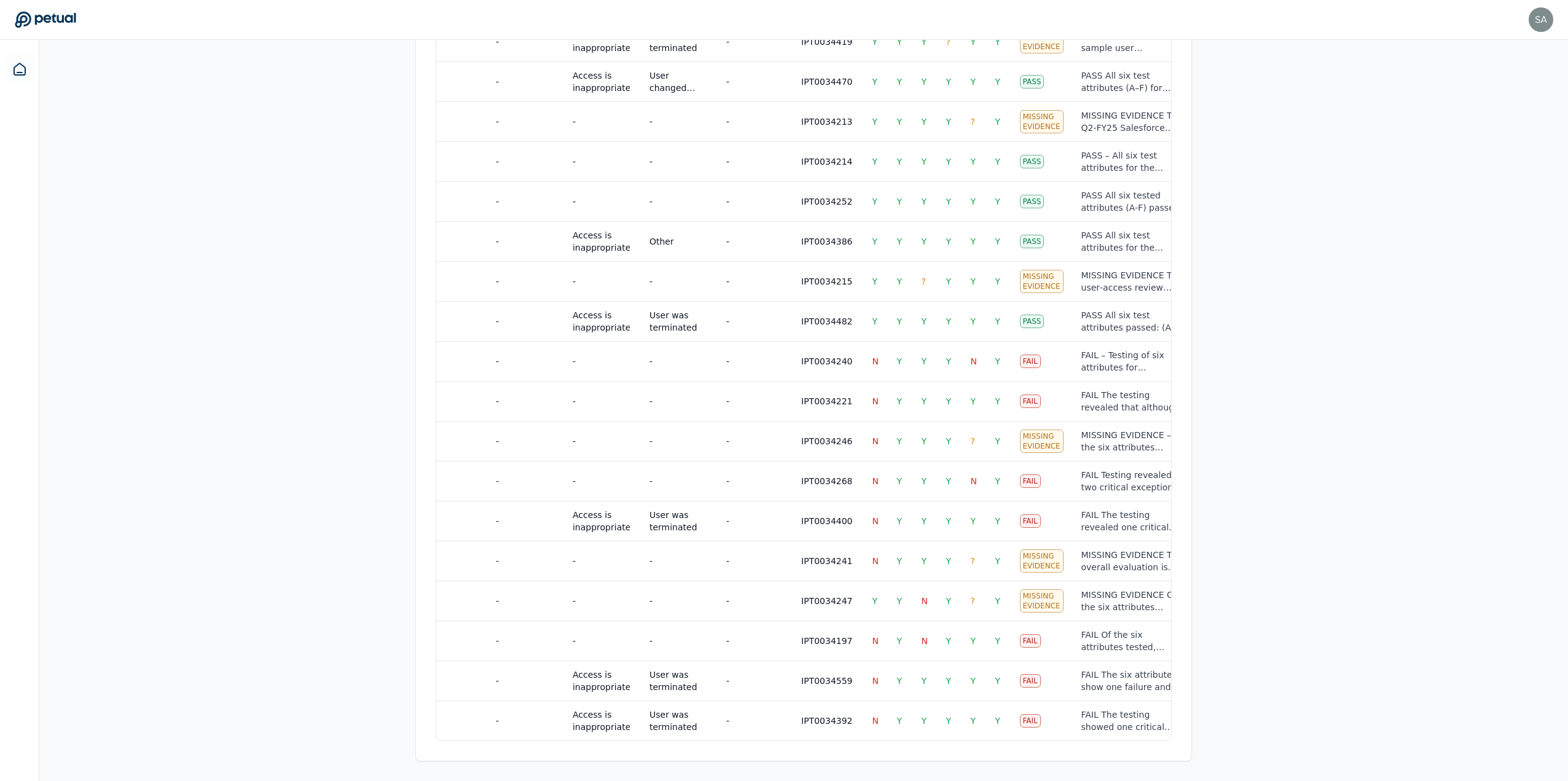
drag, startPoint x: 934, startPoint y: 743, endPoint x: 889, endPoint y: 741, distance: 45.0
click at [889, 741] on div "Samples Application Email Email Alias Title Manager Department Control Attestat…" at bounding box center [804, 331] width 776 height 857
click at [916, 762] on div "Overview Test Attributes Sampling Supporting Files Results Work Paper Attribute…" at bounding box center [804, 147] width 787 height 1266
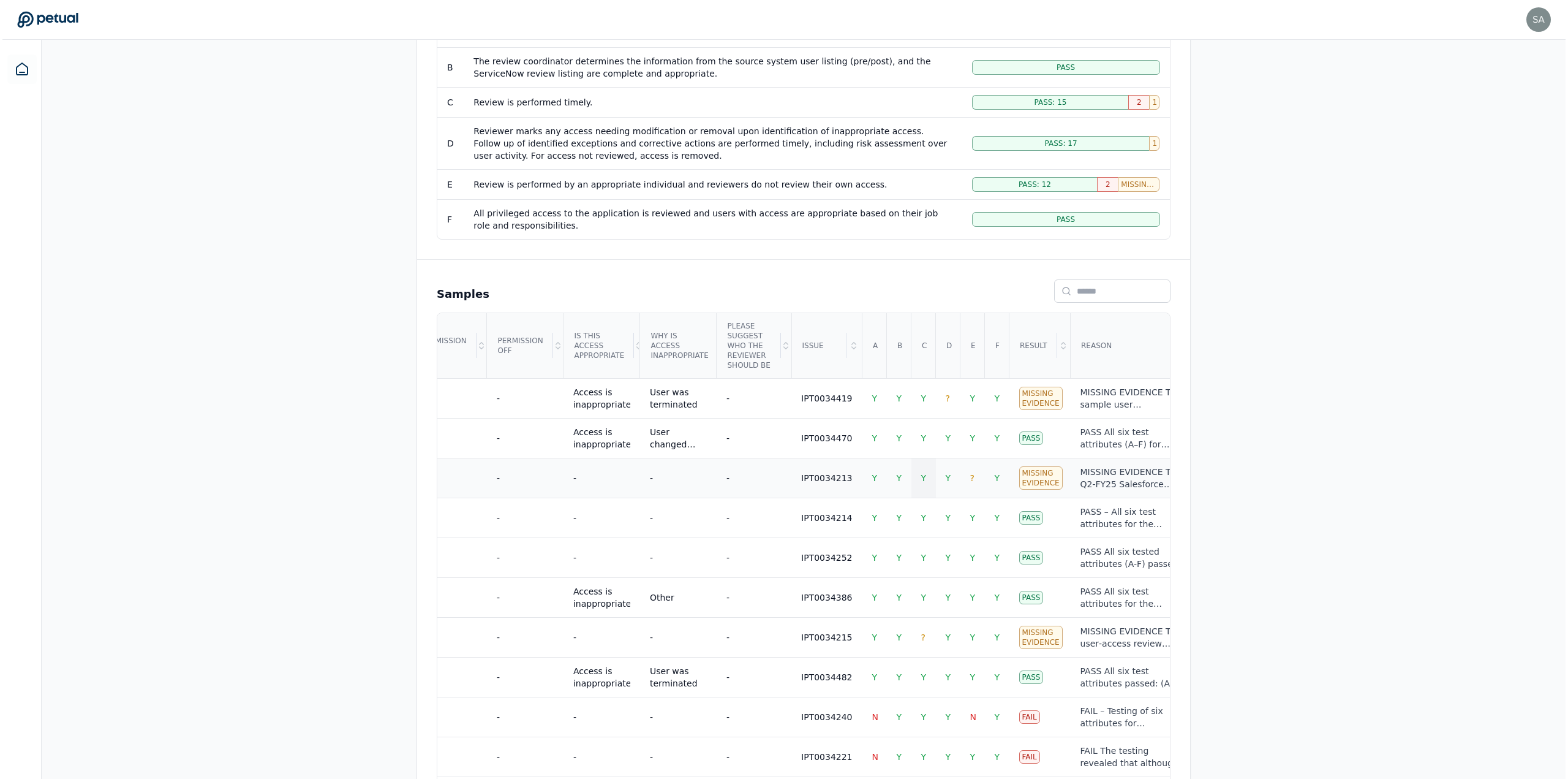
scroll to position [303, 0]
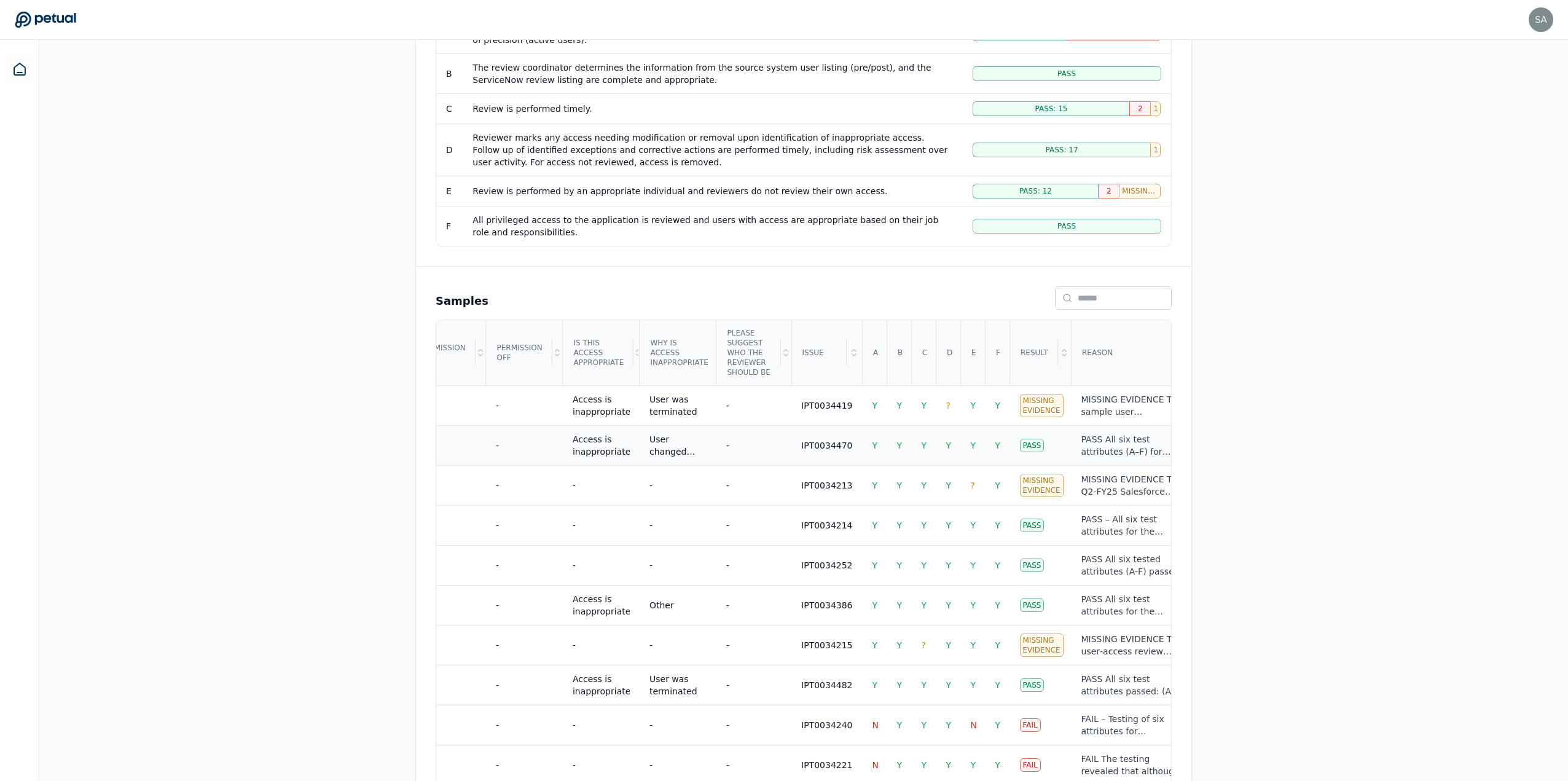
click at [1082, 446] on div "PASS All six test attributes (A–F) for sample user [EMAIL_ADDRESS][PERSON_NAME]…" at bounding box center [1133, 446] width 103 height 25
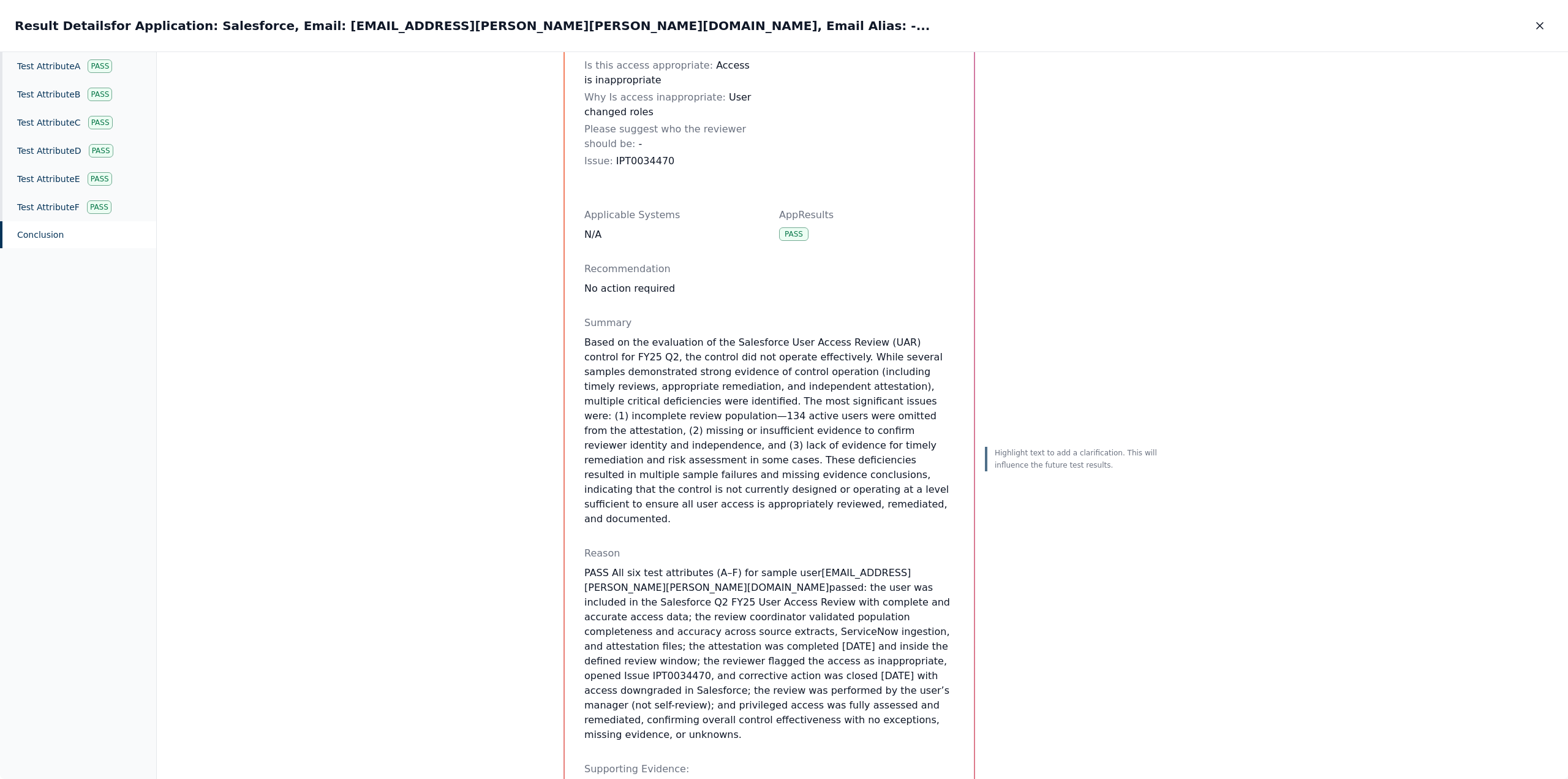
scroll to position [490, 0]
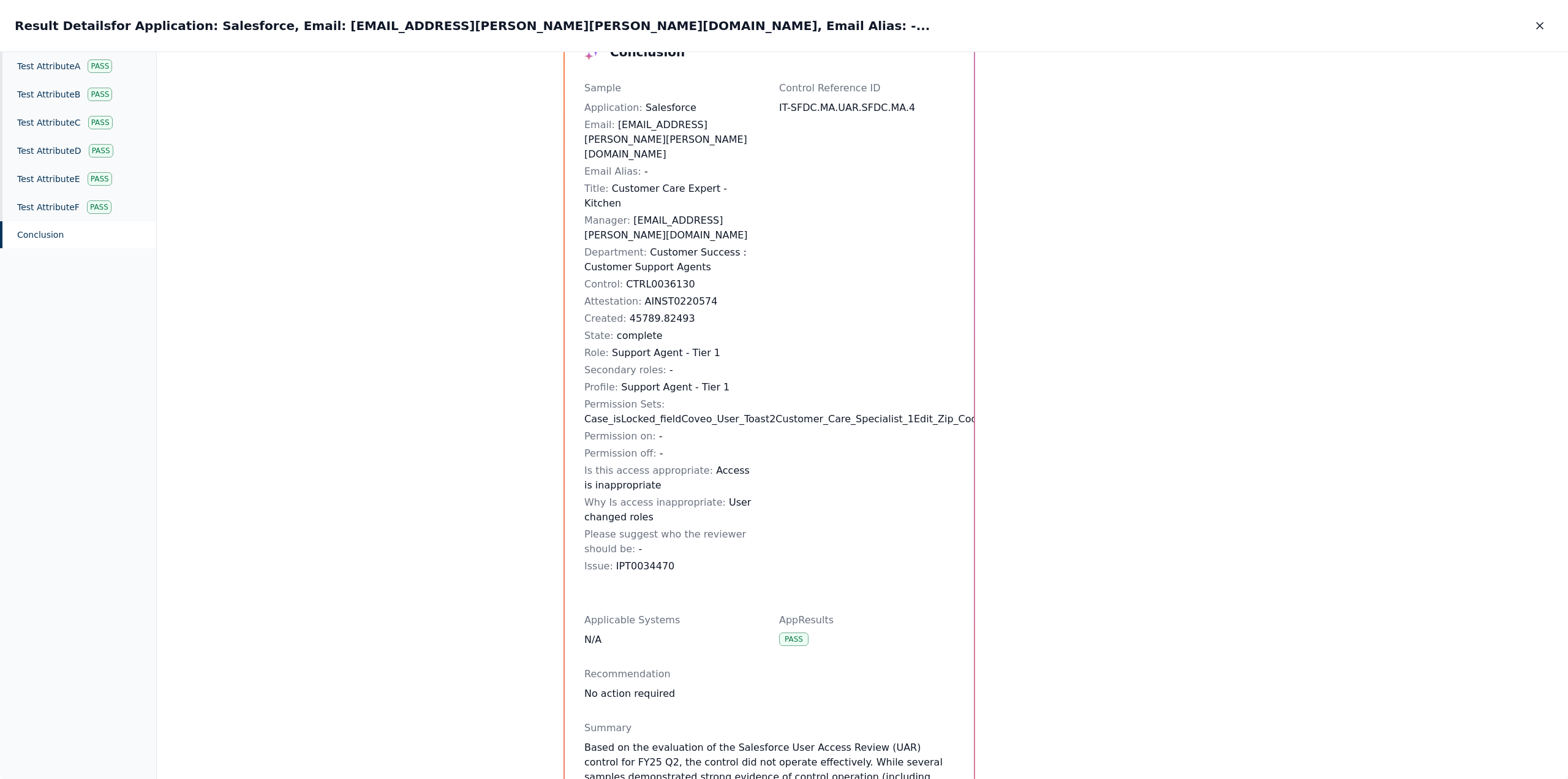
scroll to position [0, 0]
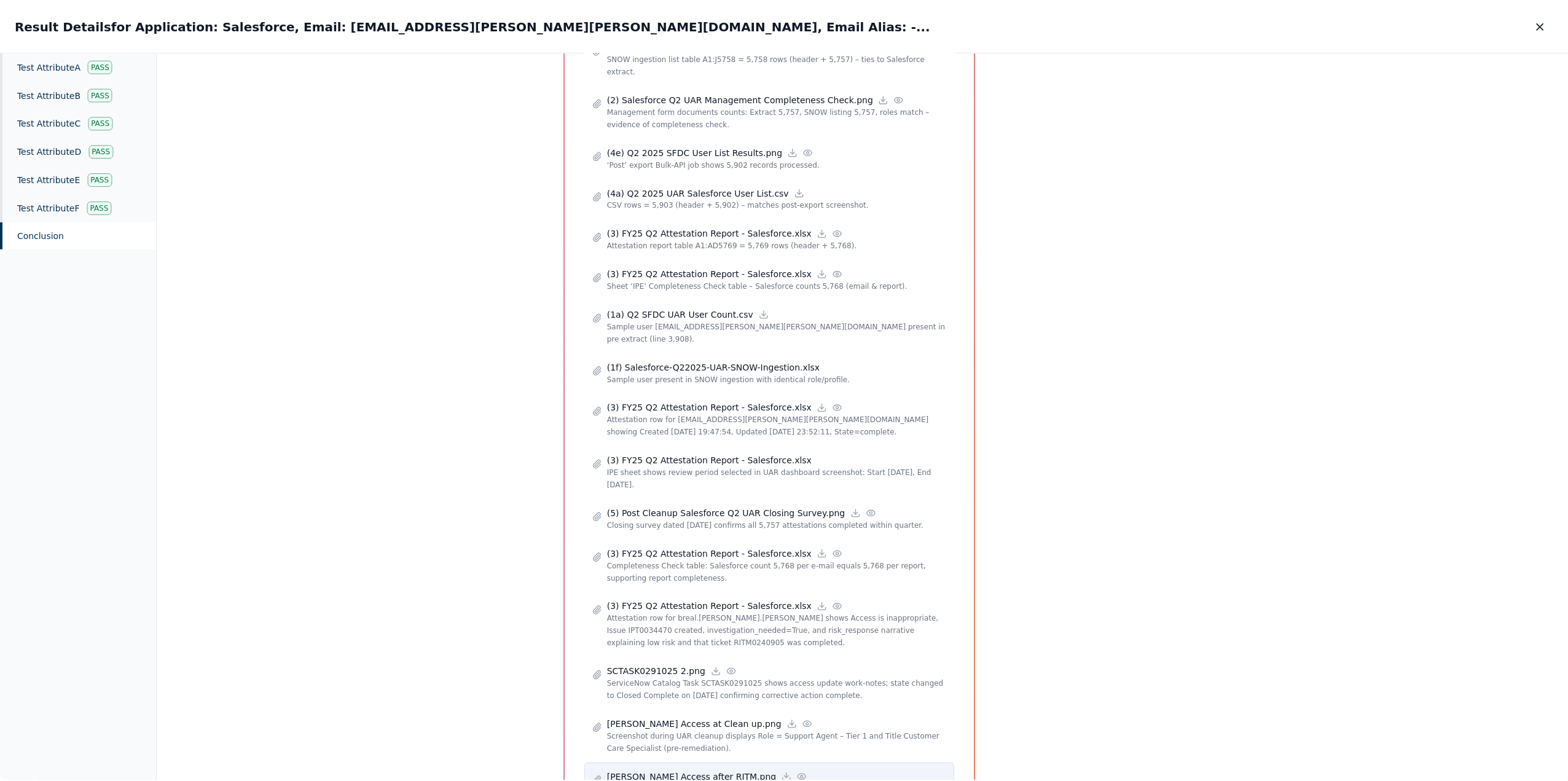
scroll to position [1964, 0]
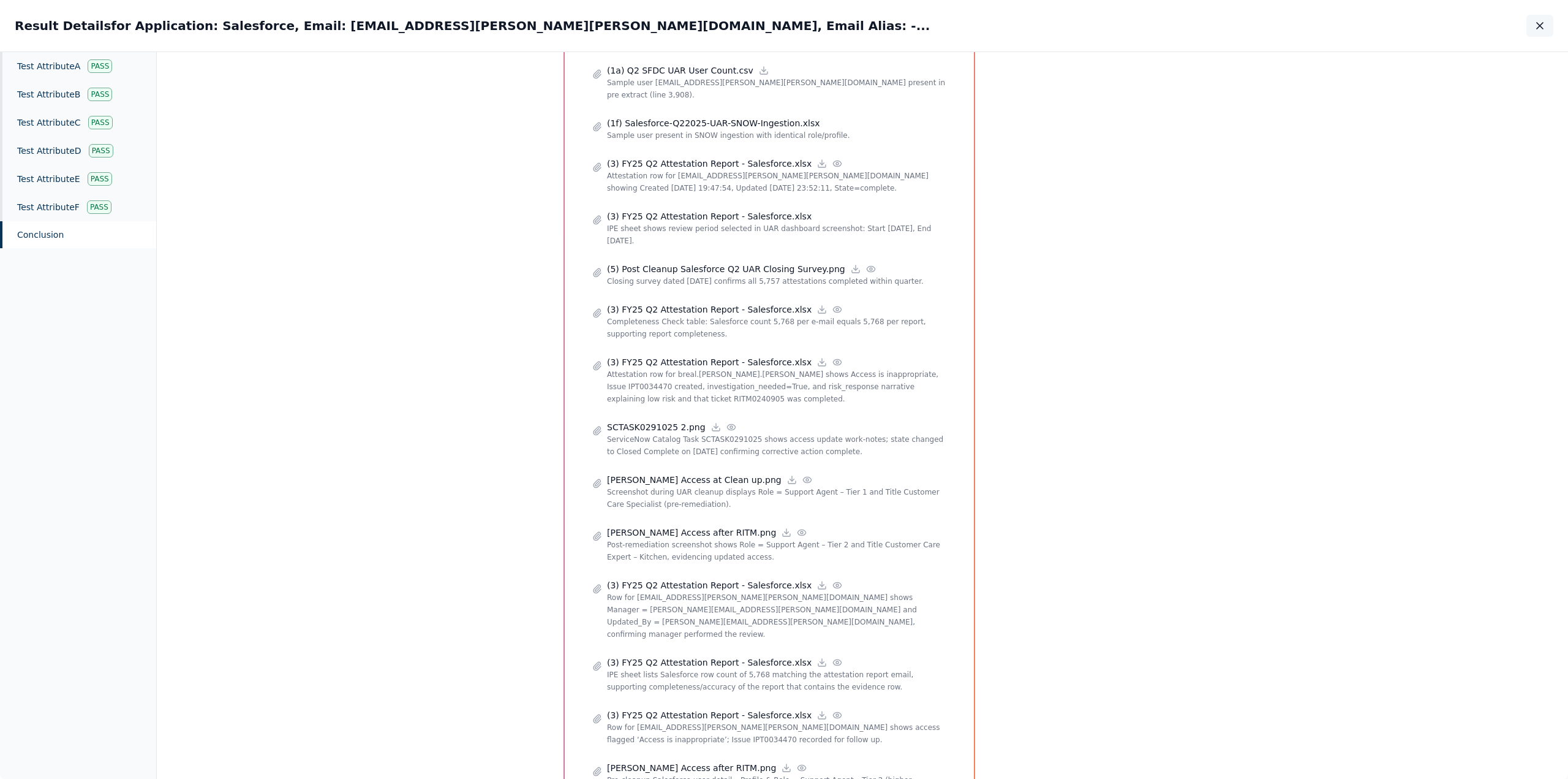
click at [1537, 28] on icon "button" at bounding box center [1539, 26] width 6 height 6
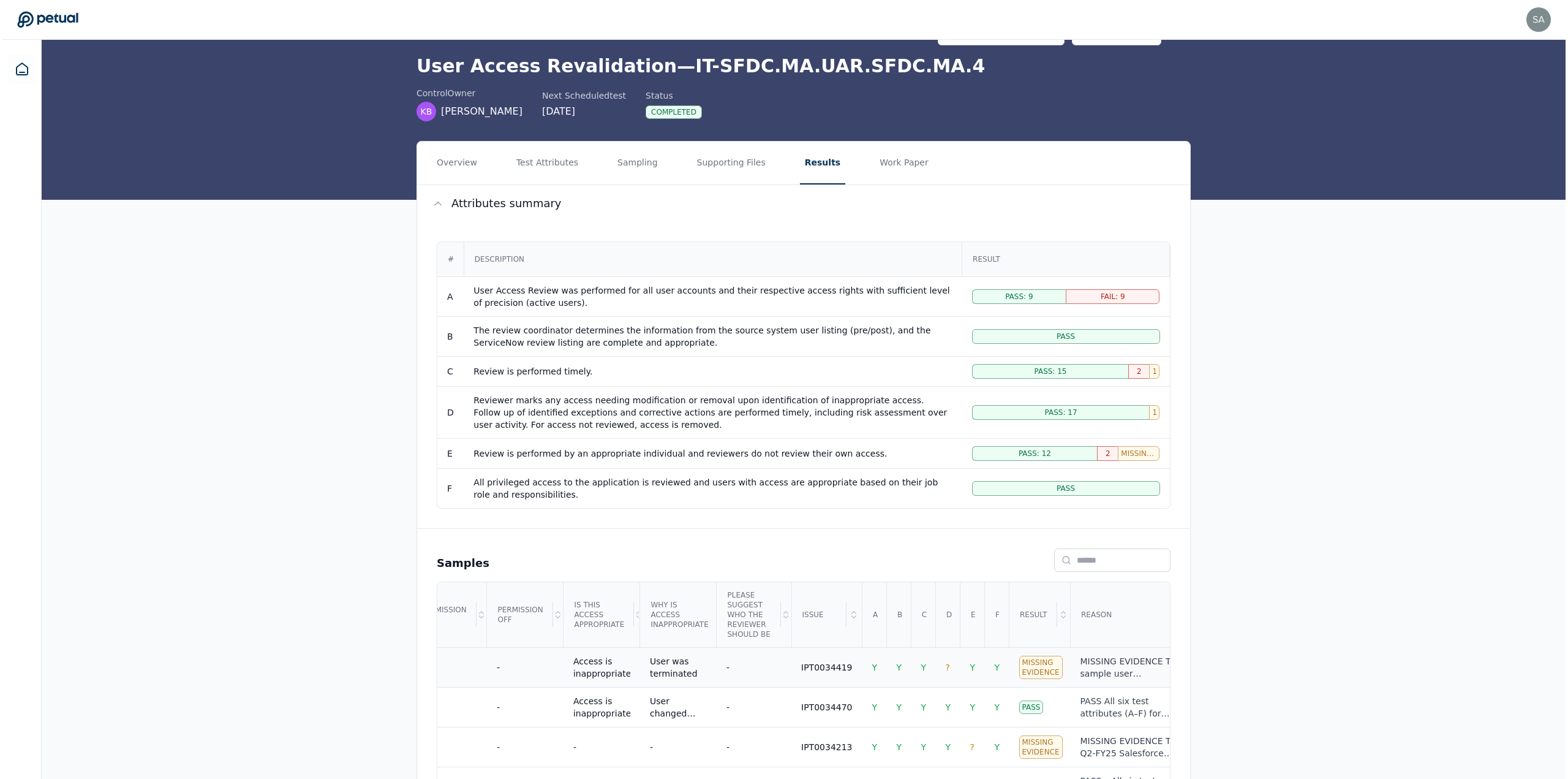
scroll to position [61, 0]
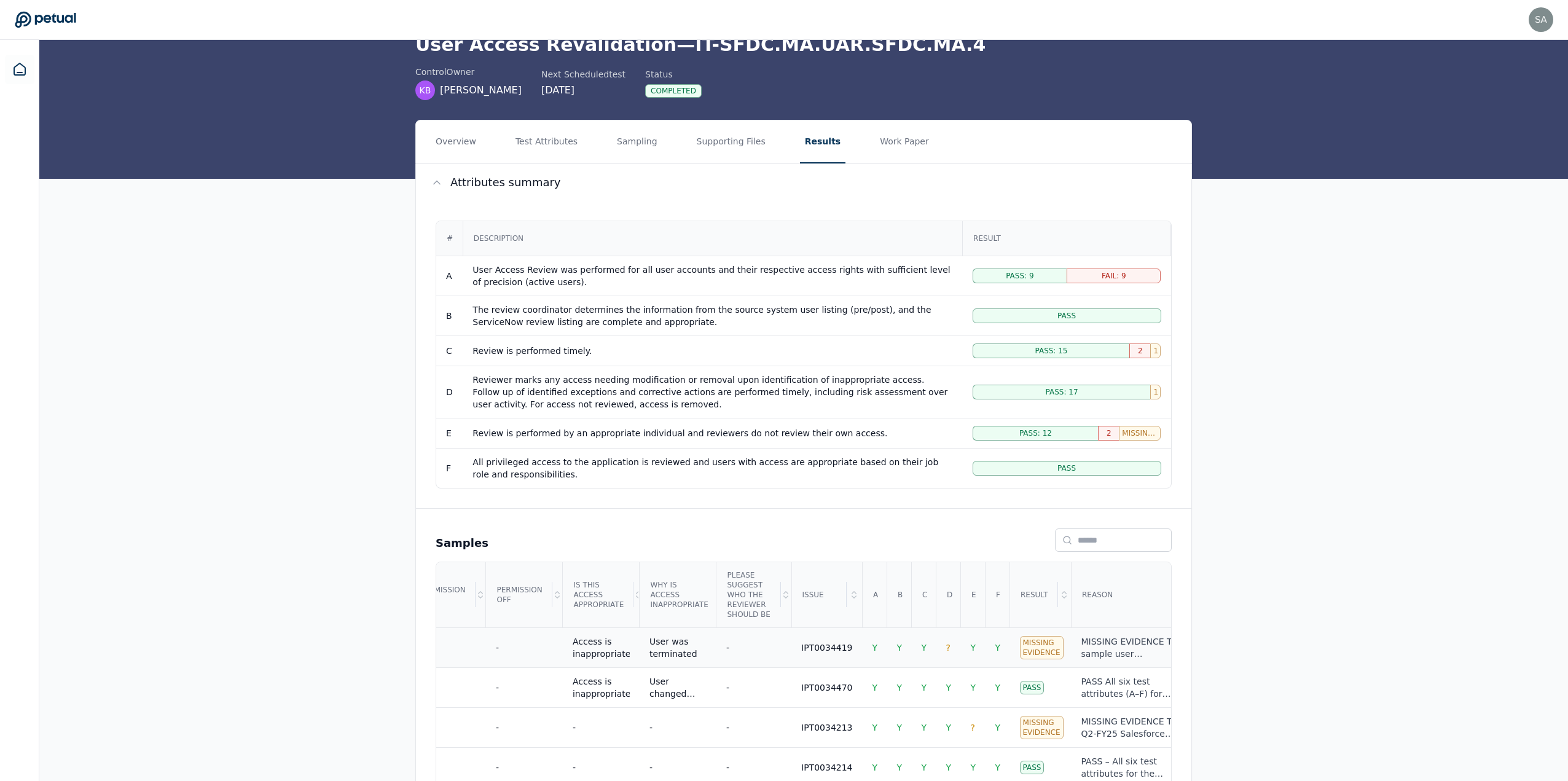
click at [1082, 650] on div "MISSING EVIDENCE The sample user ([PERSON_NAME][EMAIL_ADDRESS][PERSON_NAME][DOM…" at bounding box center [1133, 648] width 103 height 25
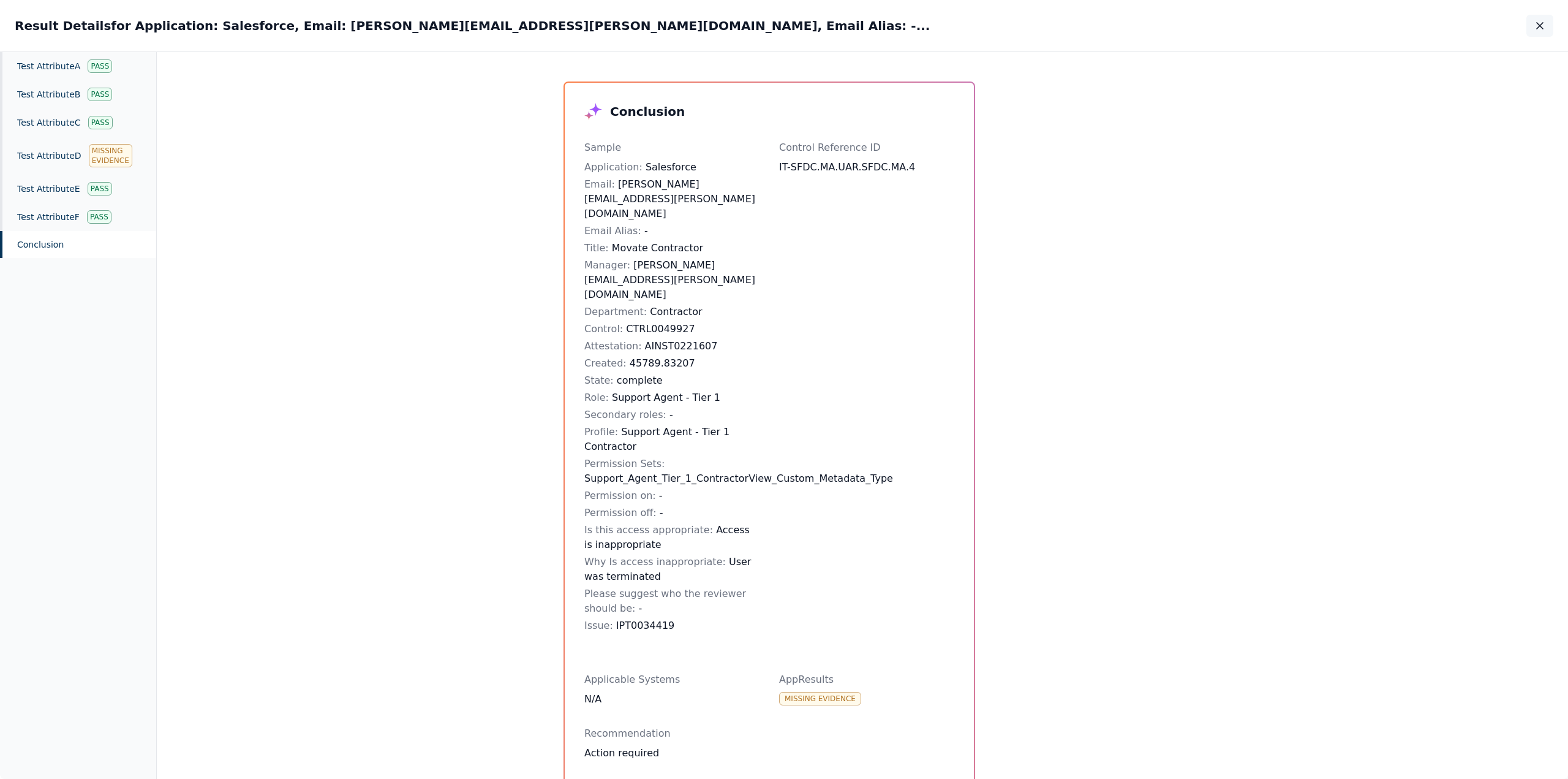
click at [1543, 24] on icon "button" at bounding box center [1539, 26] width 12 height 12
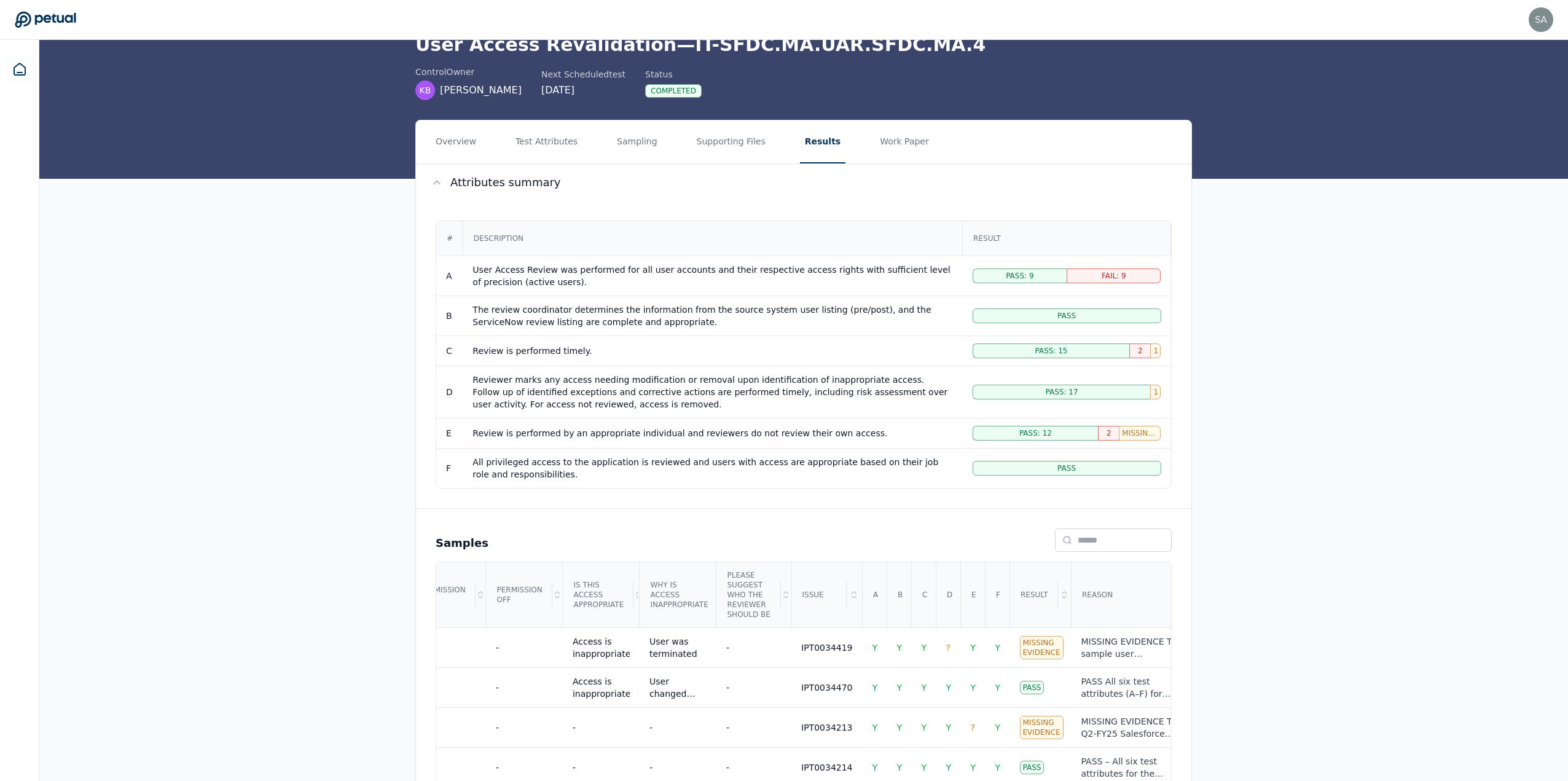
click at [1295, 348] on div "Overview Test Attributes Sampling Supporting Files Results Work Paper Attribute…" at bounding box center [804, 753] width 1529 height 1266
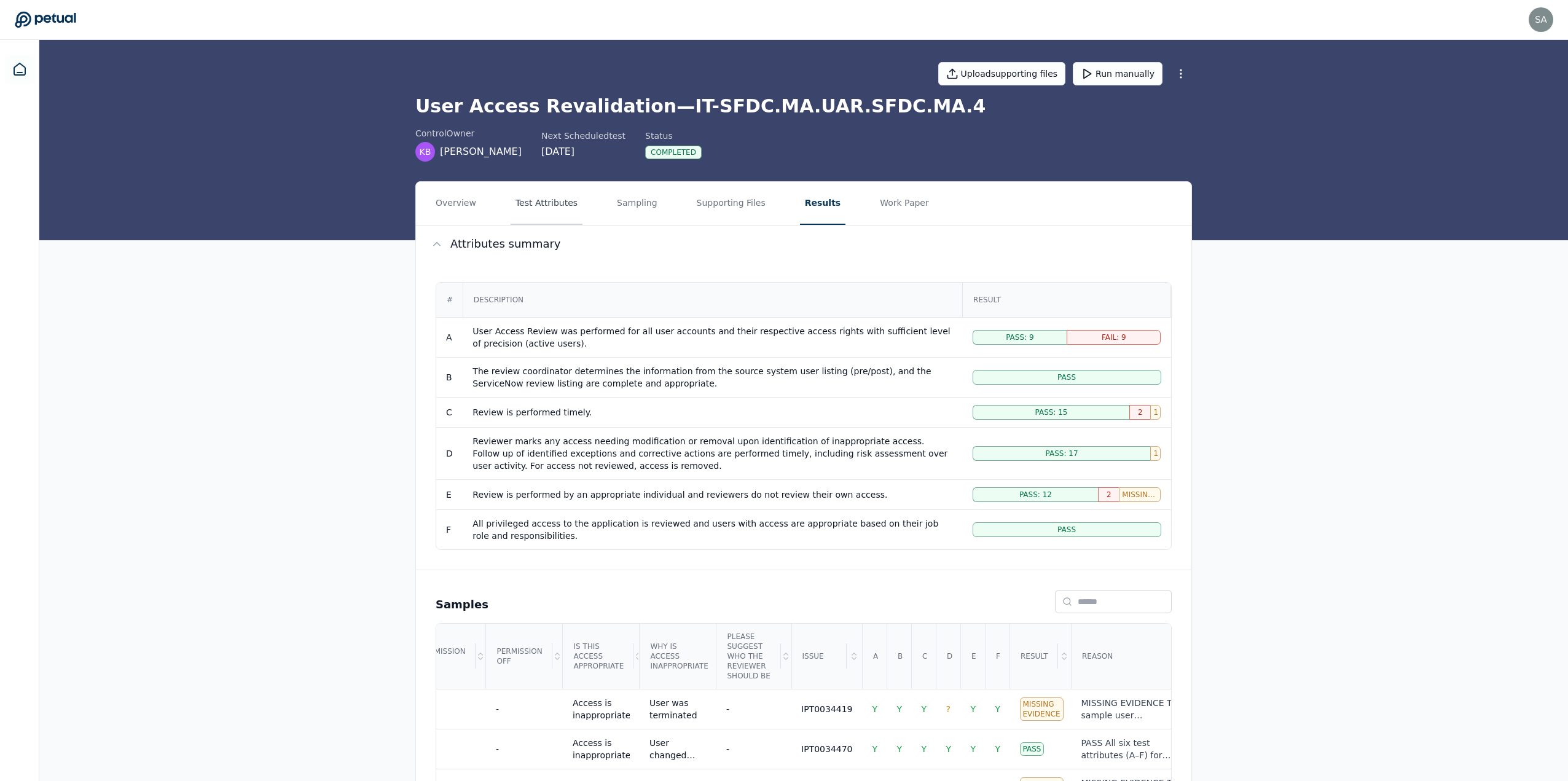
click at [554, 205] on button "Test Attributes" at bounding box center [546, 203] width 72 height 43
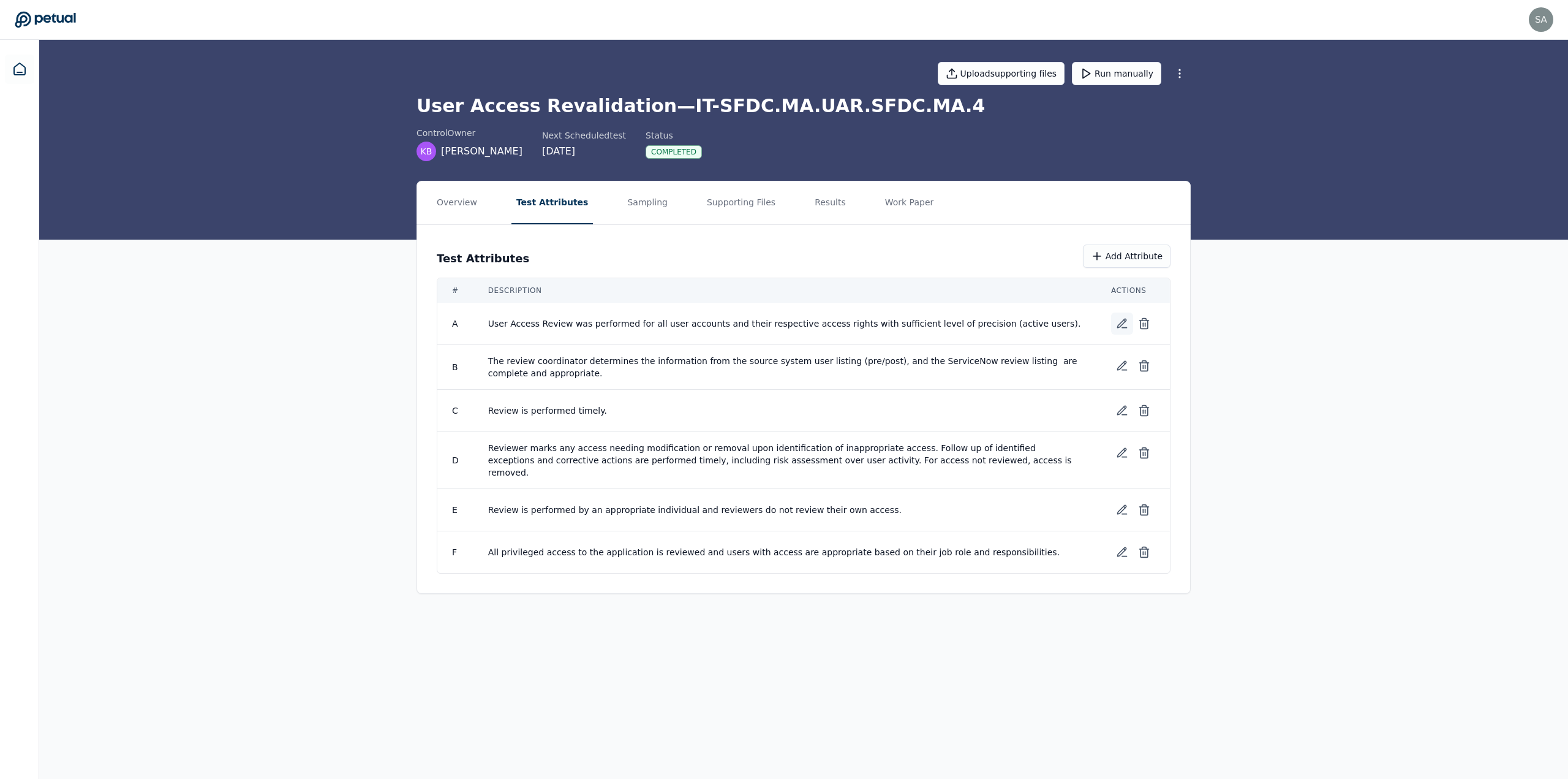
click at [1117, 319] on icon at bounding box center [1122, 324] width 12 height 12
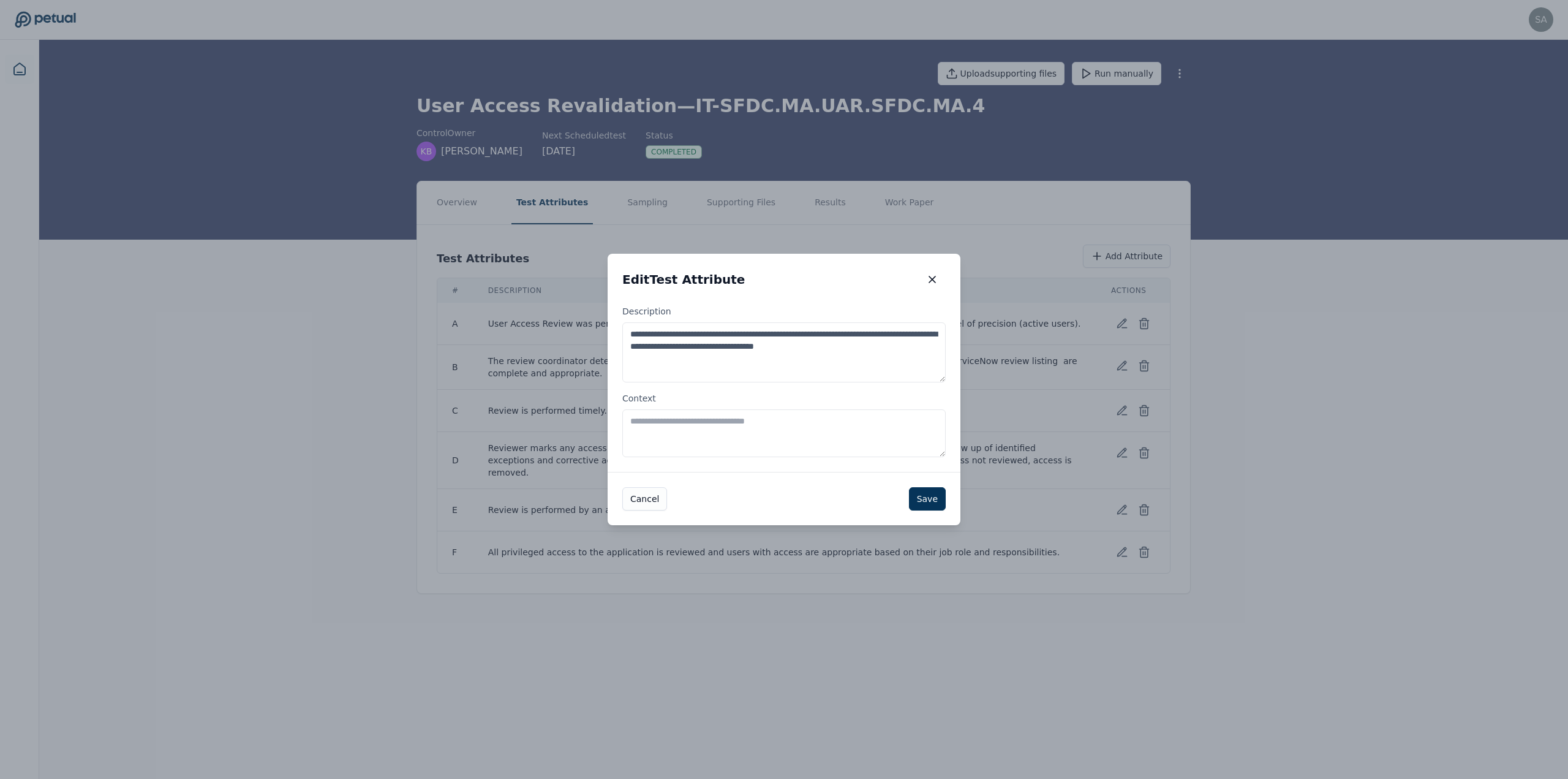
click at [718, 423] on textarea "Context" at bounding box center [783, 434] width 323 height 48
type textarea "**********"
click at [934, 275] on icon "button" at bounding box center [932, 279] width 12 height 12
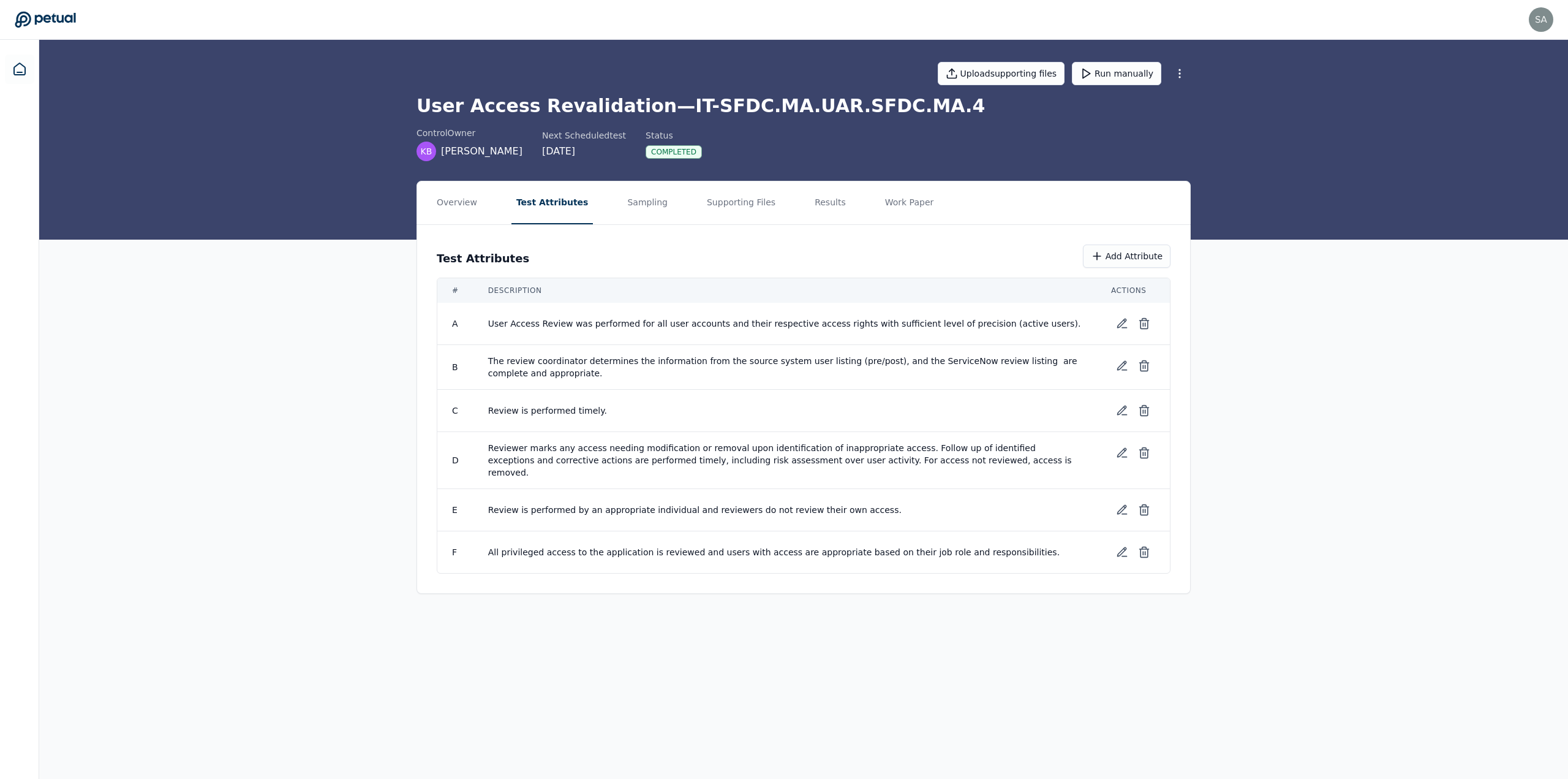
click at [1243, 188] on div "Overview Test Attributes Sampling Supporting Files Results Work Paper Test Attr…" at bounding box center [803, 397] width 1528 height 433
